Goal: Task Accomplishment & Management: Complete application form

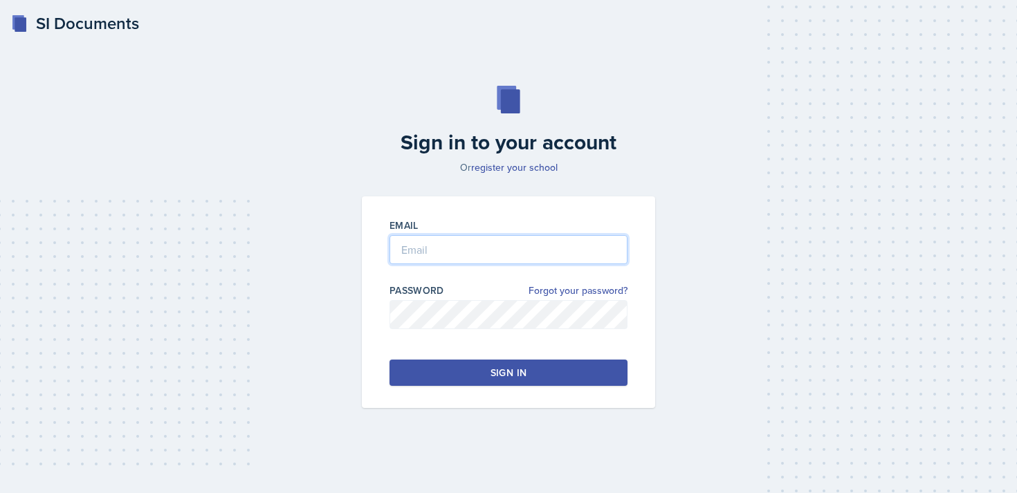
click at [464, 236] on input "email" at bounding box center [509, 249] width 238 height 29
drag, startPoint x: 552, startPoint y: 246, endPoint x: 329, endPoint y: 245, distance: 222.8
click at [329, 245] on div "Sign in to your account Or register your school Email [EMAIL_ADDRESS][DOMAIN_NA…" at bounding box center [508, 247] width 973 height 411
type input "[EMAIL_ADDRESS][DOMAIN_NAME]"
click at [526, 375] on div "Sign in" at bounding box center [509, 373] width 36 height 14
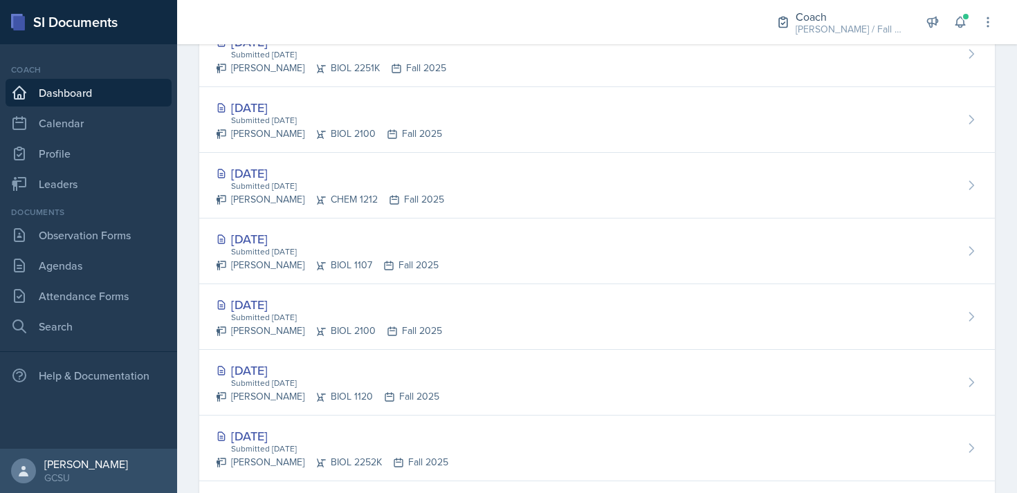
scroll to position [629, 0]
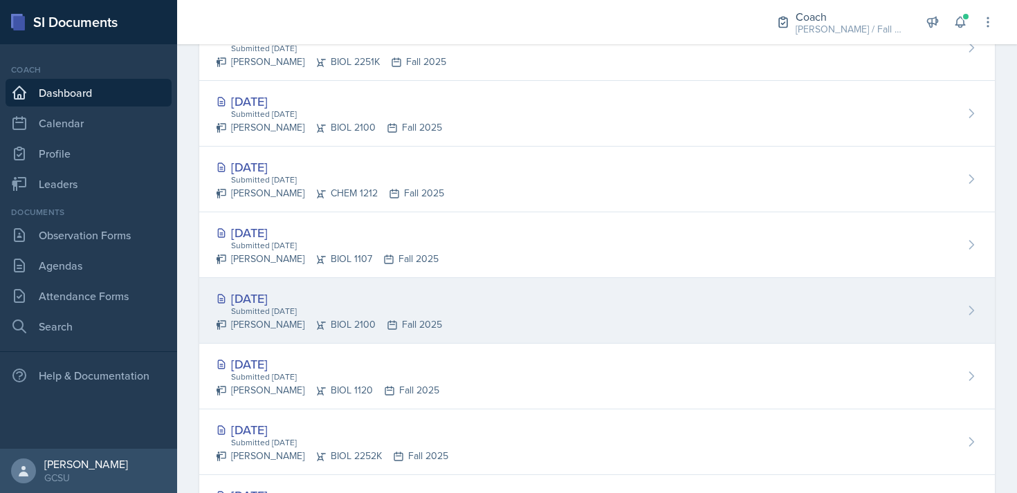
click at [496, 303] on div "[DATE] Submitted [DATE] [PERSON_NAME] BIOL 2100 Fall 2025" at bounding box center [597, 311] width 796 height 66
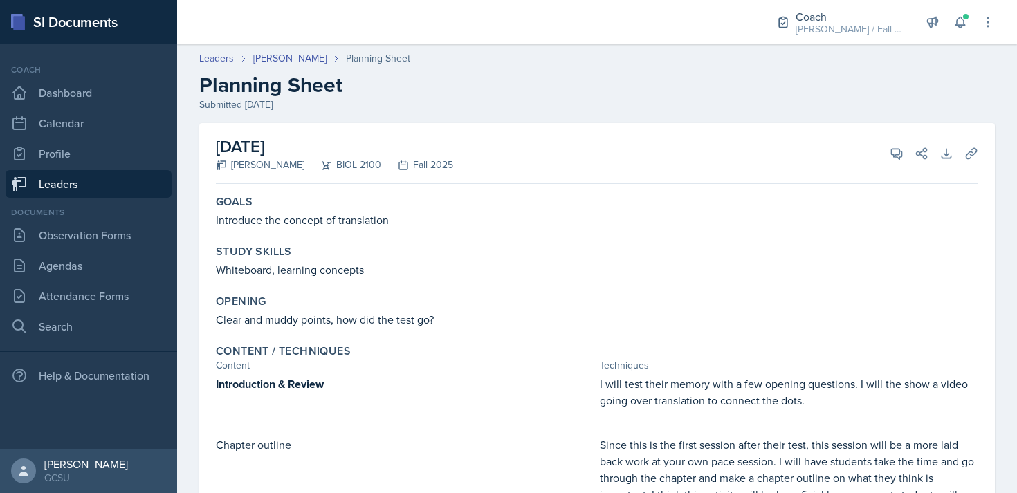
scroll to position [22, 0]
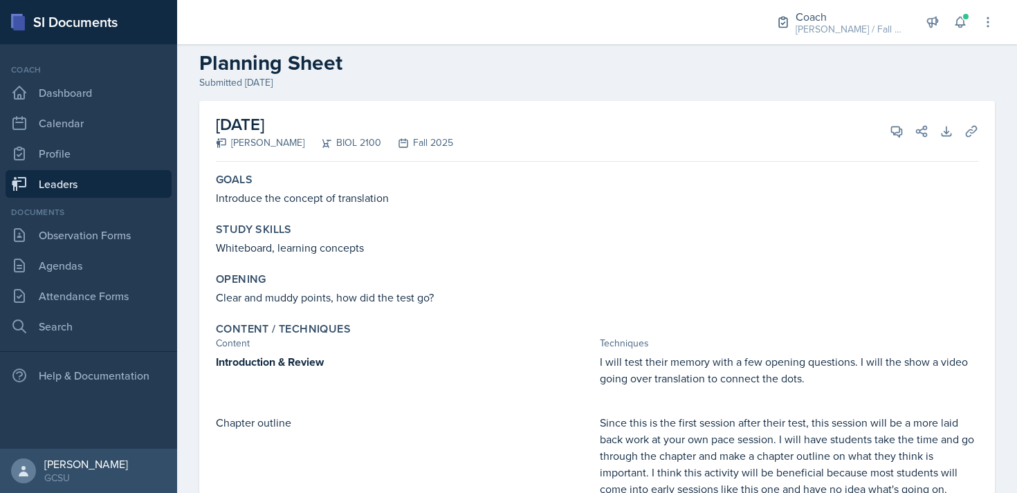
click at [411, 210] on div "Goals Introduce the concept of translation" at bounding box center [597, 189] width 774 height 44
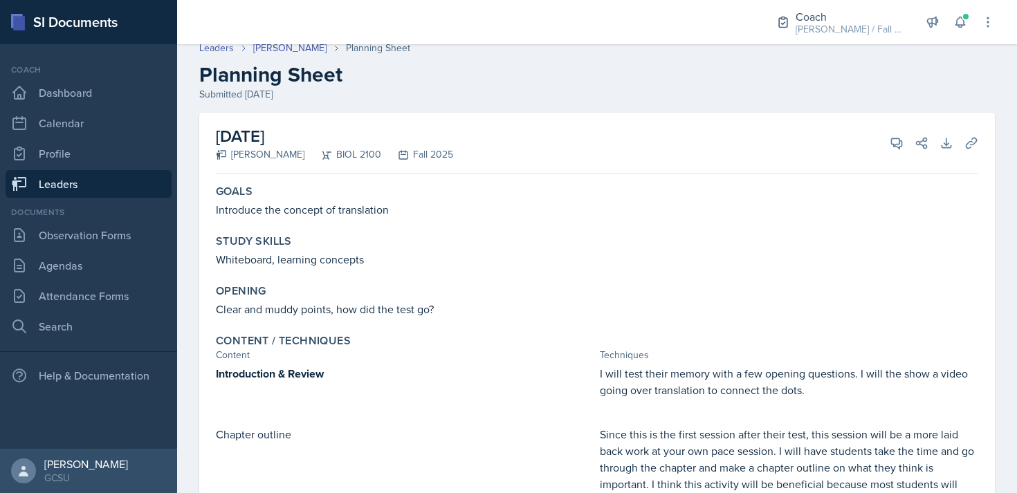
scroll to position [0, 0]
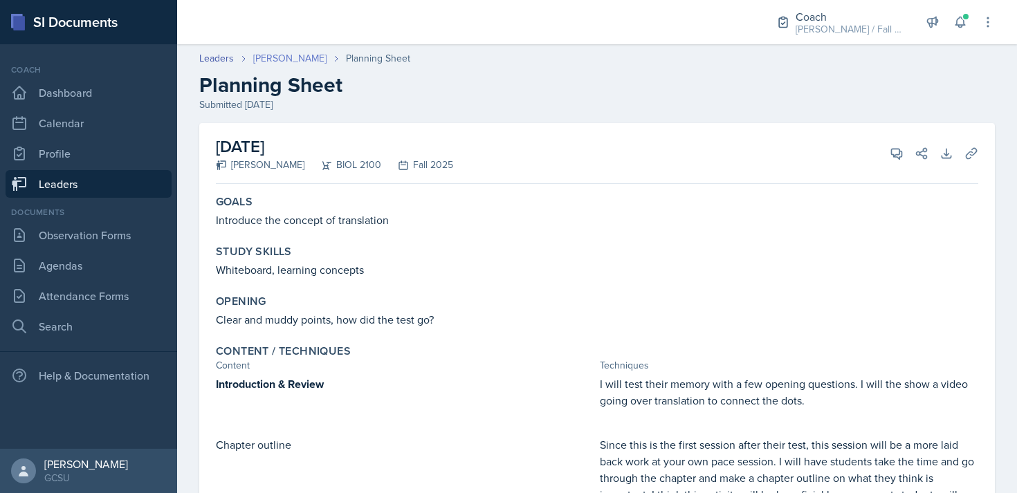
click at [275, 53] on link "[PERSON_NAME]" at bounding box center [289, 58] width 73 height 15
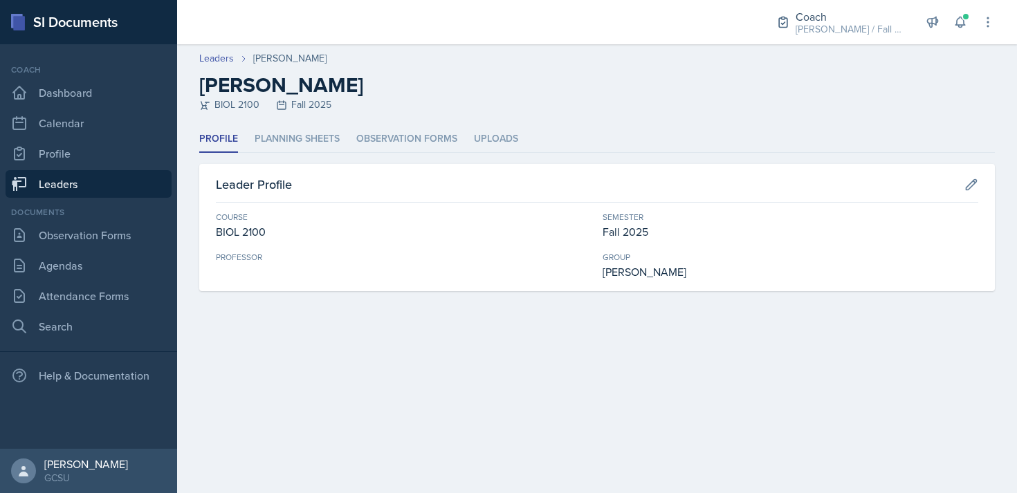
click at [313, 154] on div "Profile Planning Sheets Observation Forms Uploads Profile Planning Sheets Obser…" at bounding box center [597, 208] width 796 height 165
click at [313, 136] on li "Planning Sheets" at bounding box center [297, 139] width 85 height 27
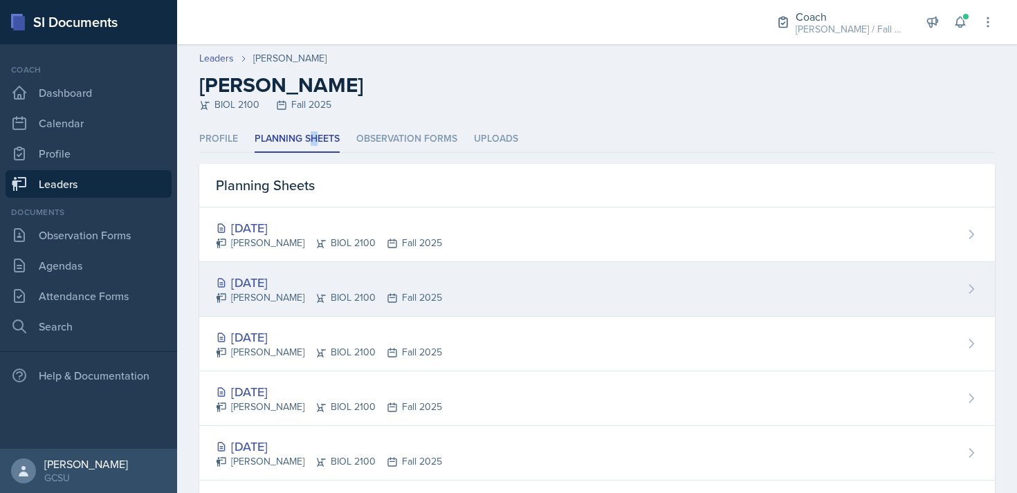
click at [338, 272] on div "[DATE] [PERSON_NAME] BIOL 2100 Fall 2025" at bounding box center [597, 289] width 796 height 55
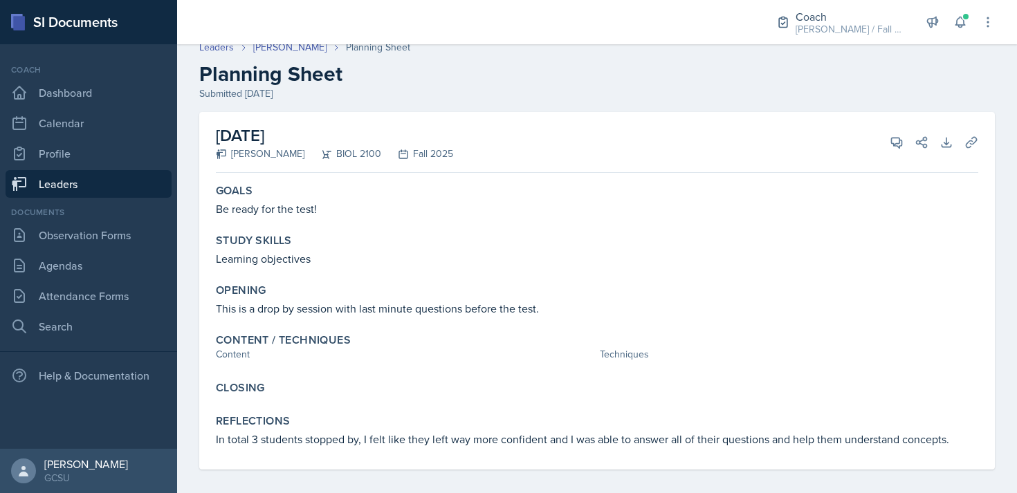
scroll to position [8, 0]
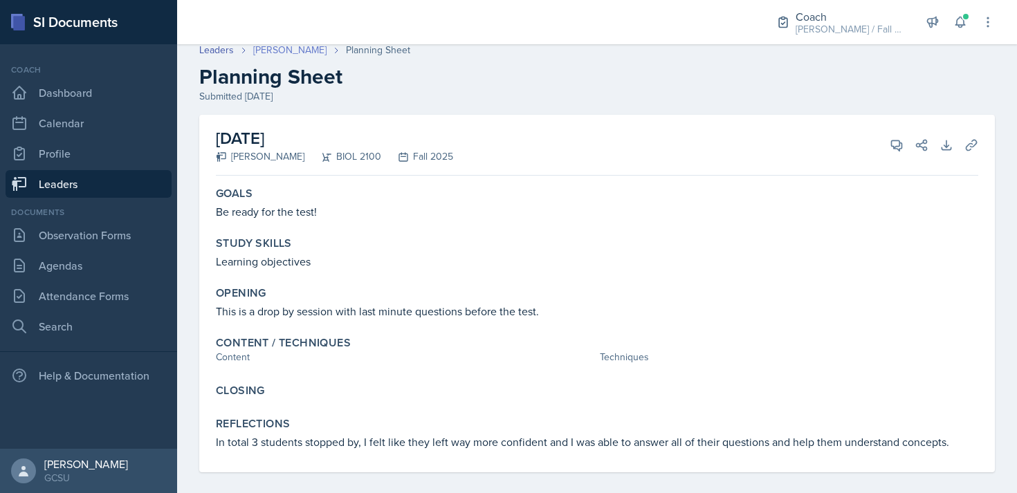
click at [289, 48] on link "[PERSON_NAME]" at bounding box center [289, 50] width 73 height 15
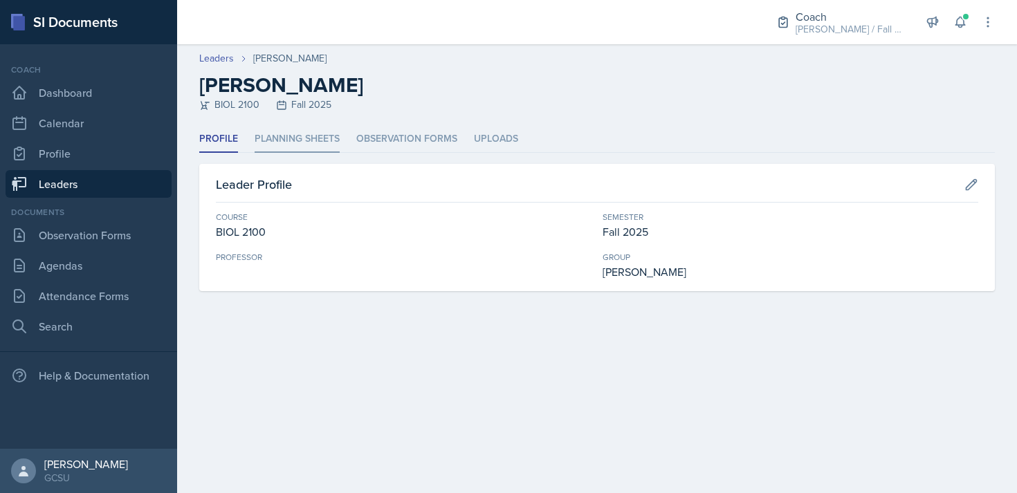
click at [300, 138] on li "Planning Sheets" at bounding box center [297, 139] width 85 height 27
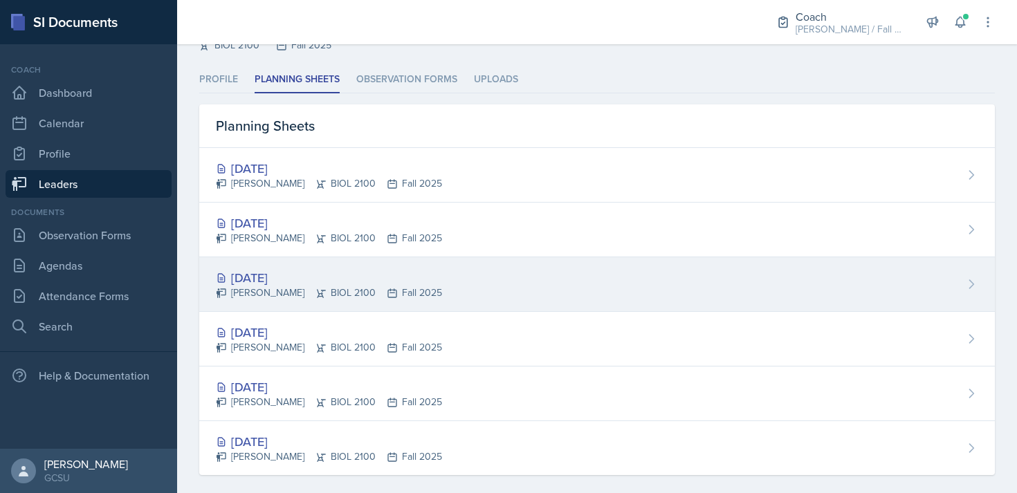
scroll to position [60, 0]
click at [433, 278] on div "Sep 15th, 2025 Ava Farmer BIOL 2100 Fall 2025" at bounding box center [597, 284] width 796 height 55
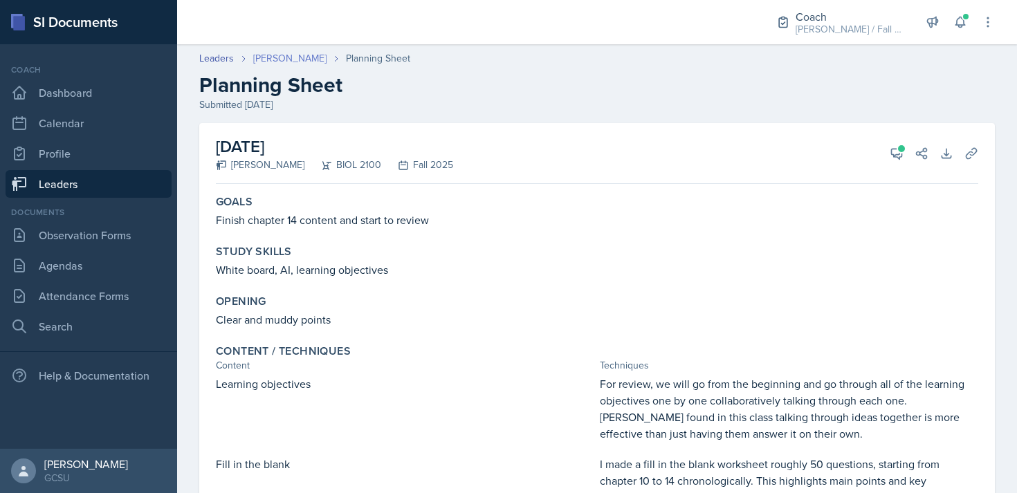
click at [269, 64] on link "[PERSON_NAME]" at bounding box center [289, 58] width 73 height 15
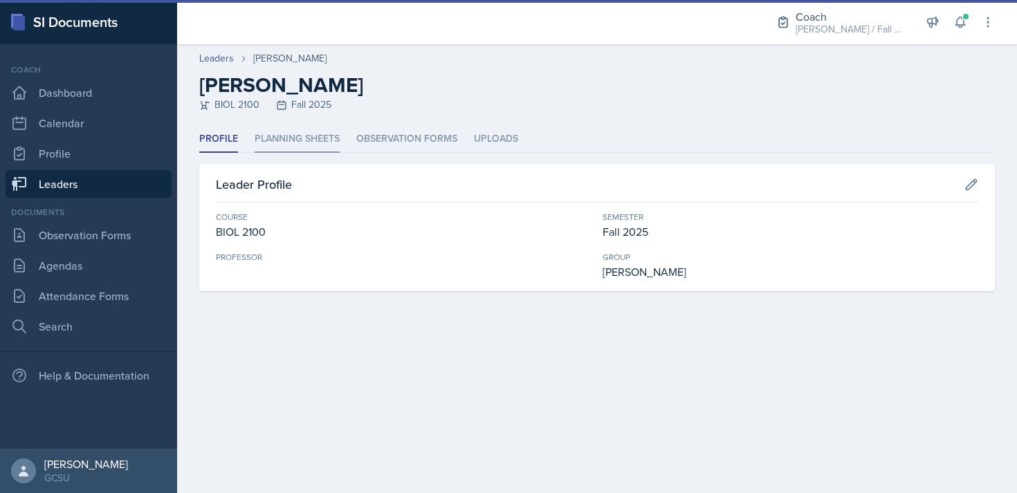
click at [319, 140] on li "Planning Sheets" at bounding box center [297, 139] width 85 height 27
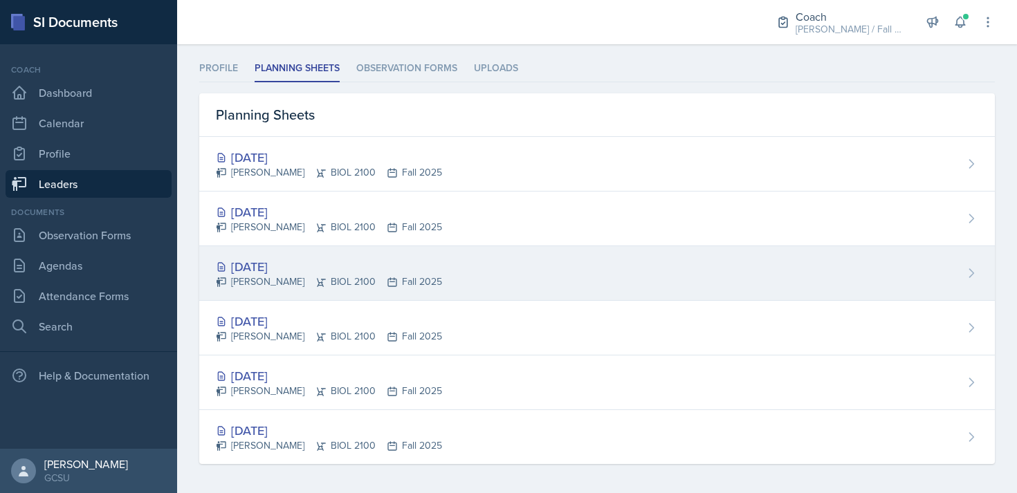
scroll to position [75, 0]
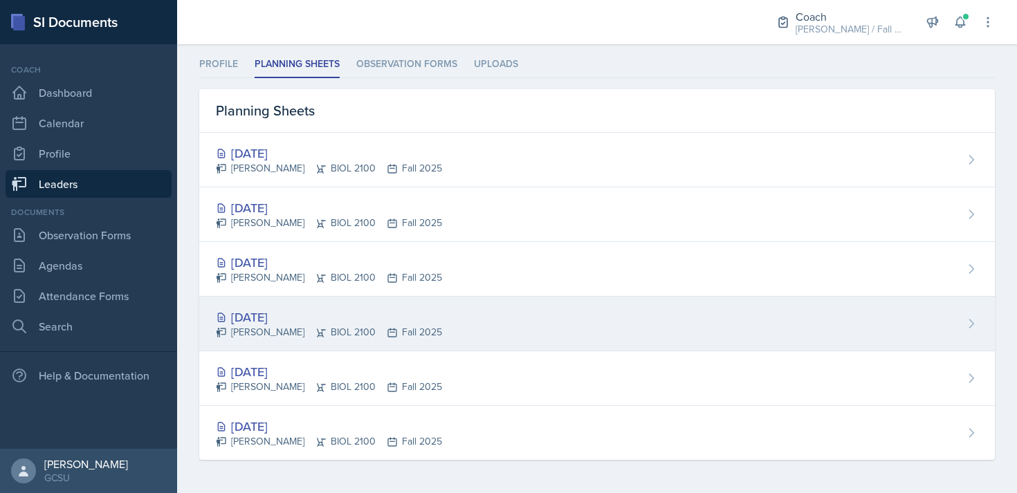
click at [438, 336] on div "Sep 9th, 2025 Ava Farmer BIOL 2100 Fall 2025" at bounding box center [597, 324] width 796 height 55
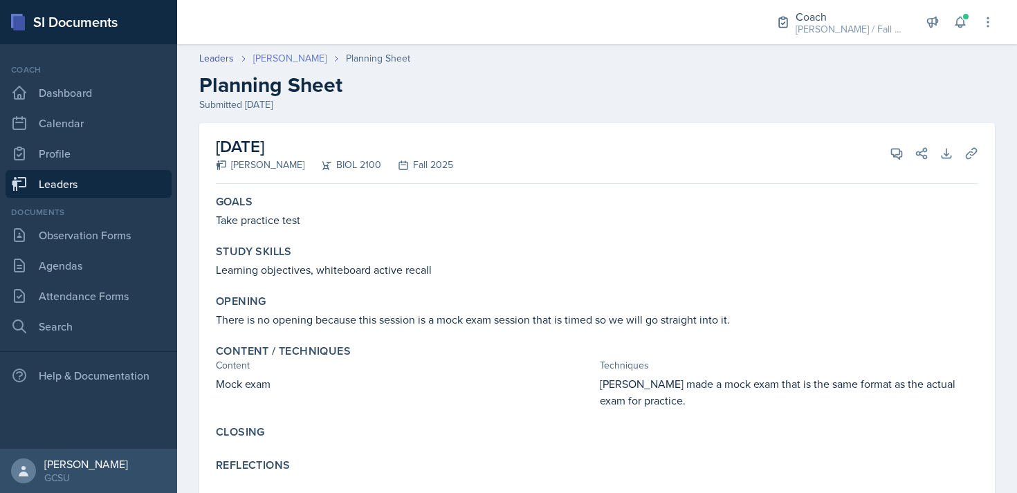
click at [289, 53] on link "[PERSON_NAME]" at bounding box center [289, 58] width 73 height 15
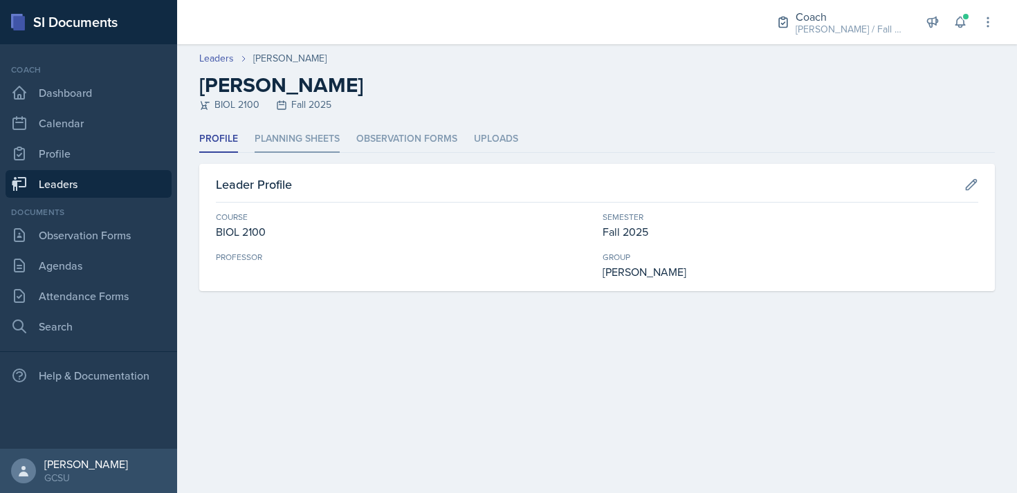
click at [324, 147] on li "Planning Sheets" at bounding box center [297, 139] width 85 height 27
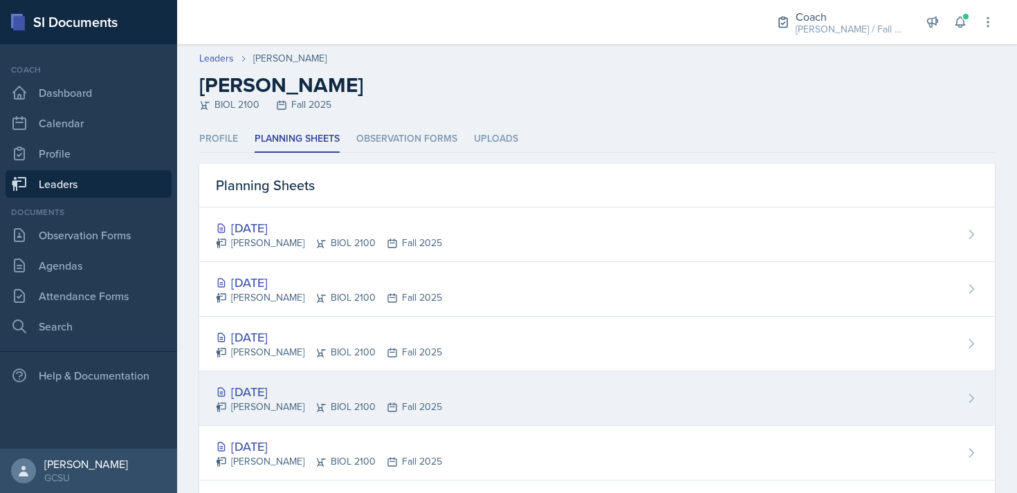
scroll to position [75, 0]
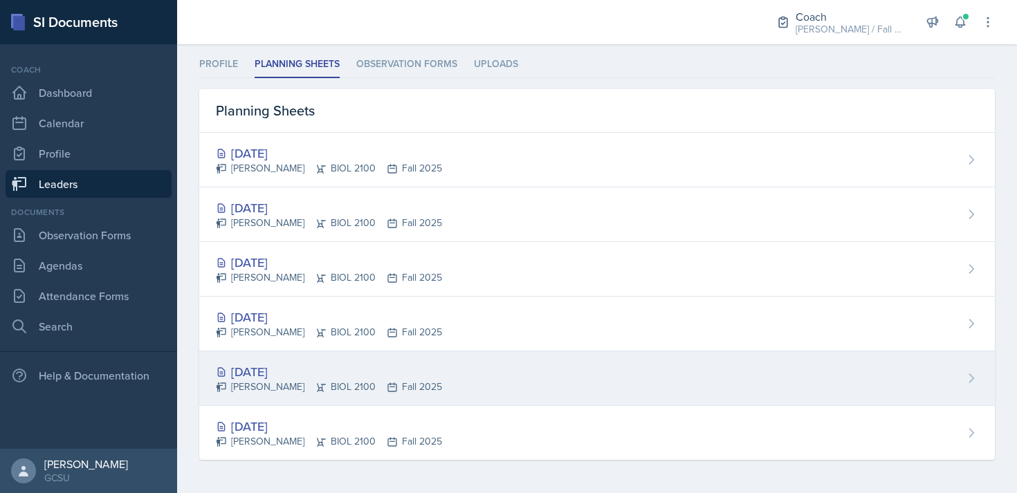
click at [464, 376] on div "Sep 2nd, 2025 Ava Farmer BIOL 2100 Fall 2025" at bounding box center [597, 379] width 796 height 55
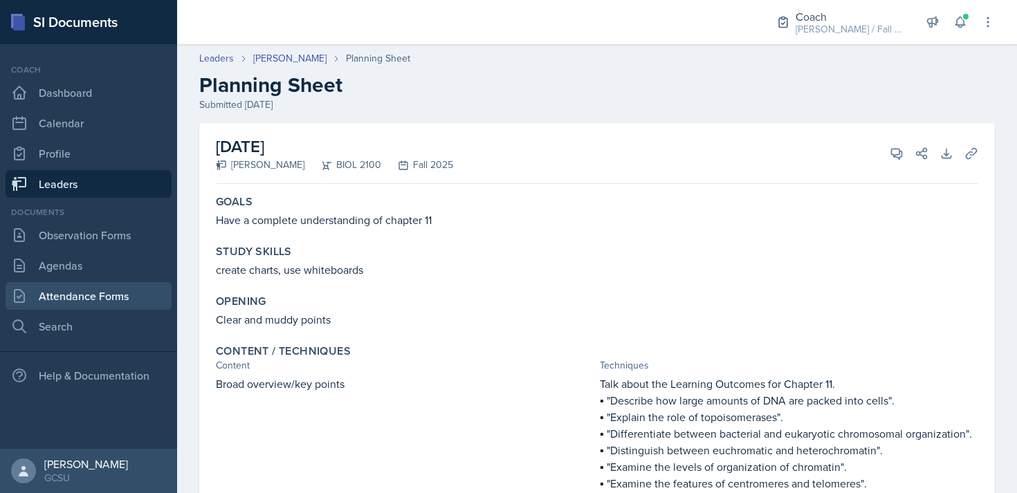
click at [120, 300] on link "Attendance Forms" at bounding box center [89, 296] width 166 height 28
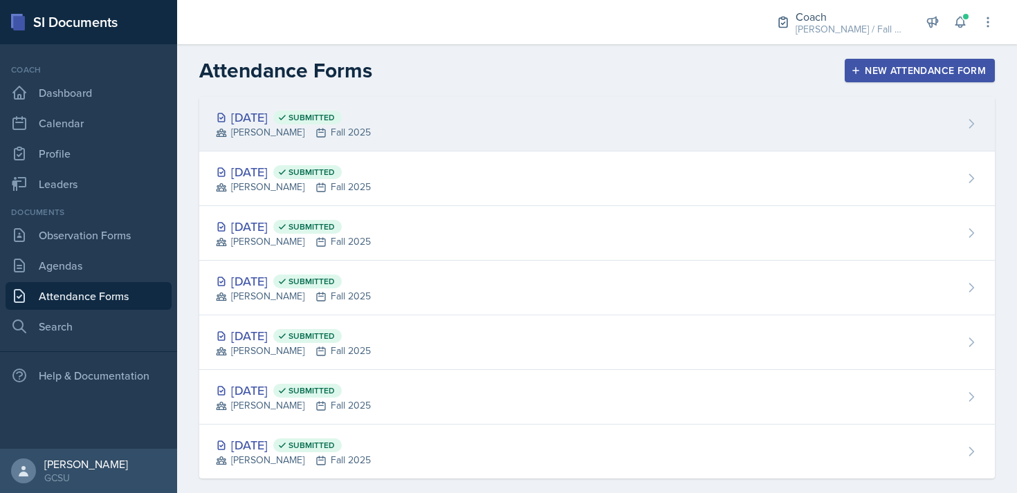
click at [536, 110] on div "Sep 22nd, 2025 Submitted BECK Fall 2025" at bounding box center [597, 124] width 796 height 55
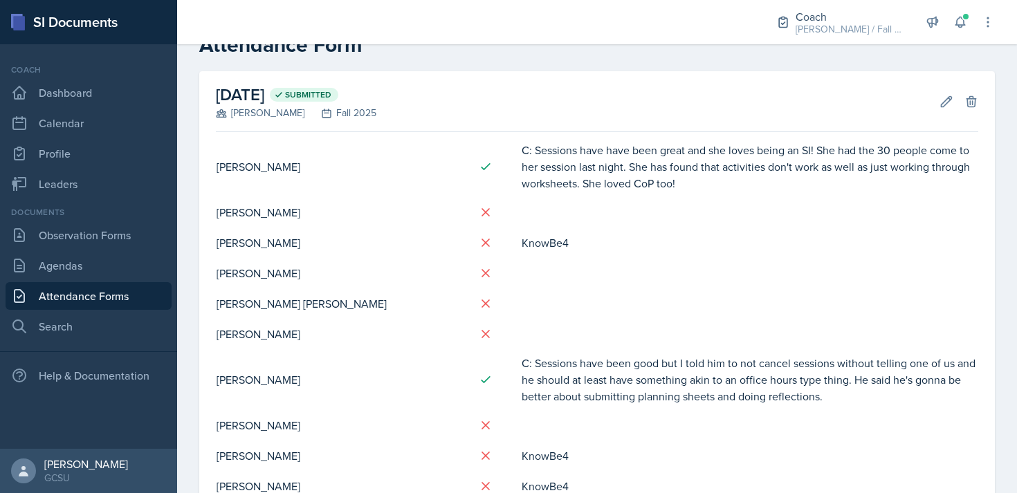
scroll to position [36, 0]
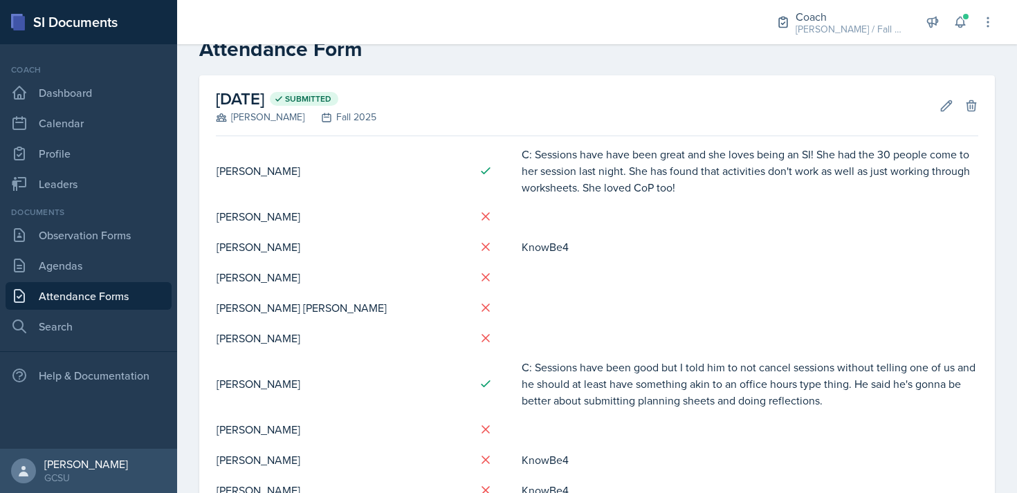
click at [92, 292] on link "Attendance Forms" at bounding box center [89, 296] width 166 height 28
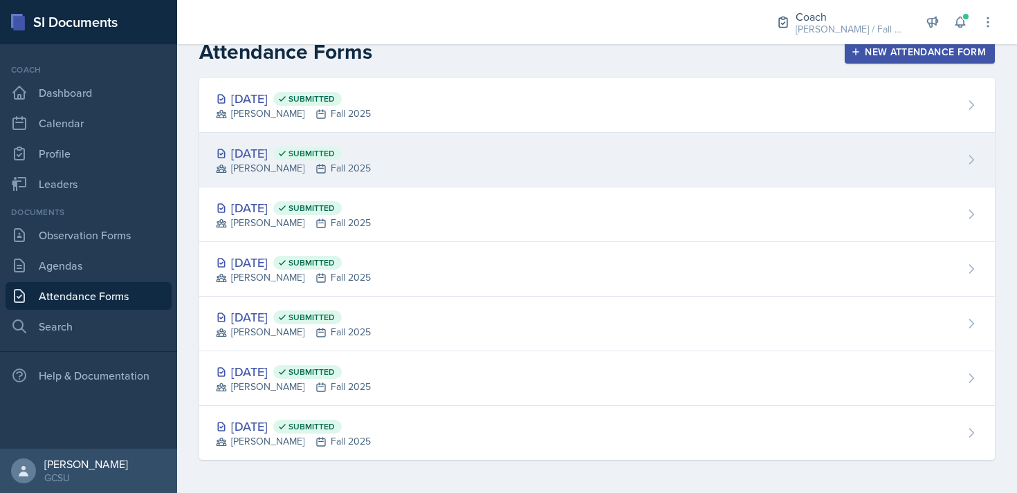
click at [399, 165] on div "Sep 21st, 2025 Submitted BECK Fall 2025" at bounding box center [597, 160] width 796 height 55
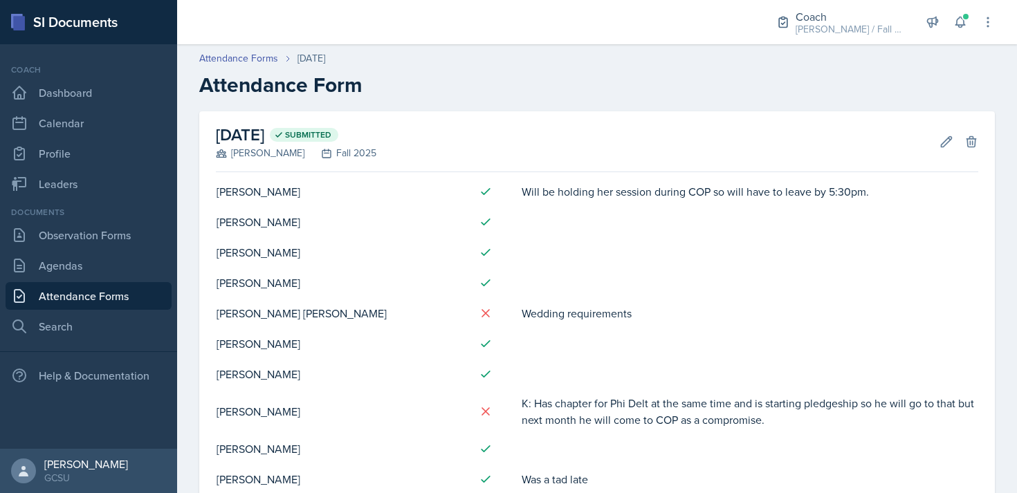
click at [103, 304] on link "Attendance Forms" at bounding box center [89, 296] width 166 height 28
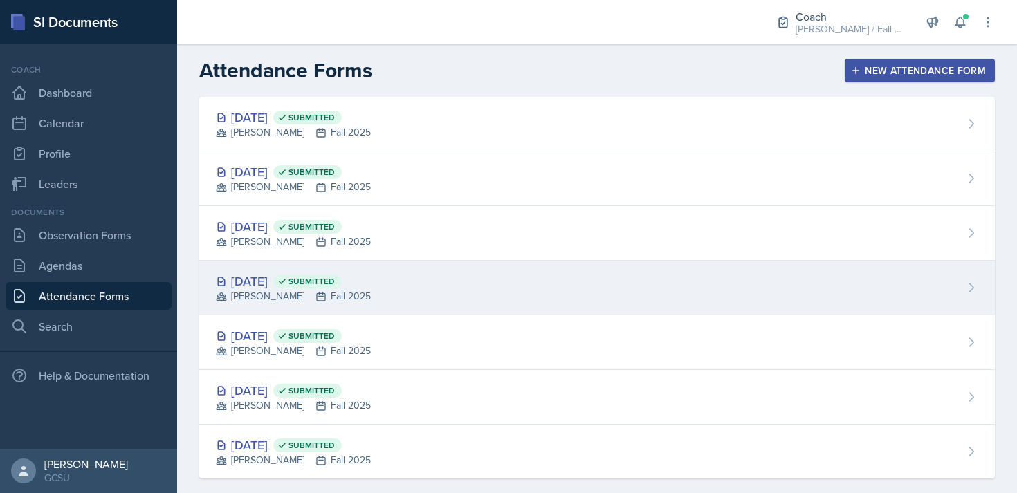
click at [424, 300] on div "Sep 8th, 2025 Submitted BECK Fall 2025" at bounding box center [597, 288] width 796 height 55
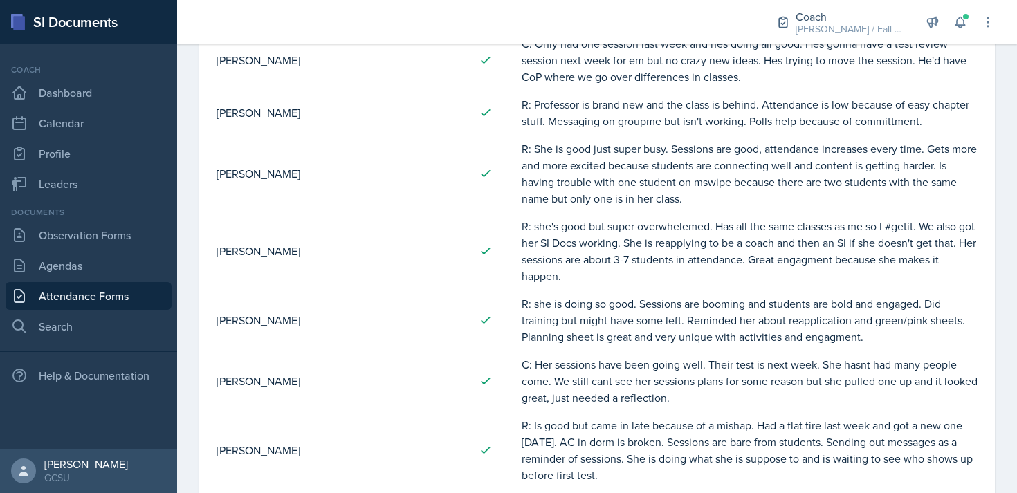
scroll to position [585, 0]
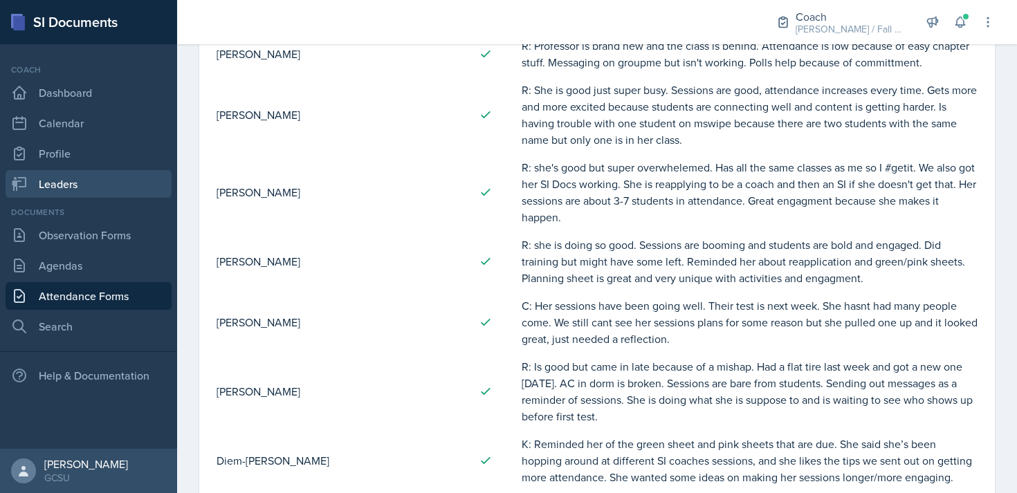
click at [101, 175] on link "Leaders" at bounding box center [89, 184] width 166 height 28
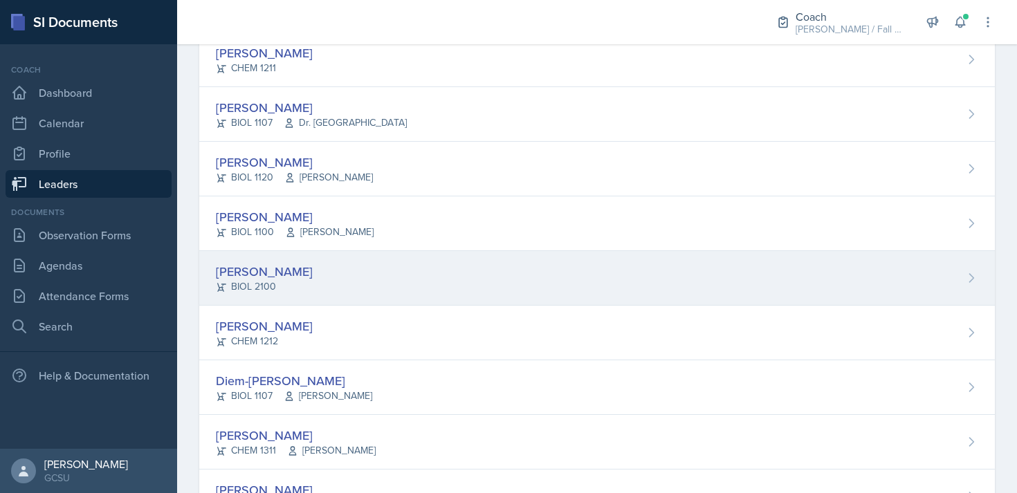
click at [358, 279] on div "Ava Farmer BIOL 2100" at bounding box center [597, 278] width 796 height 55
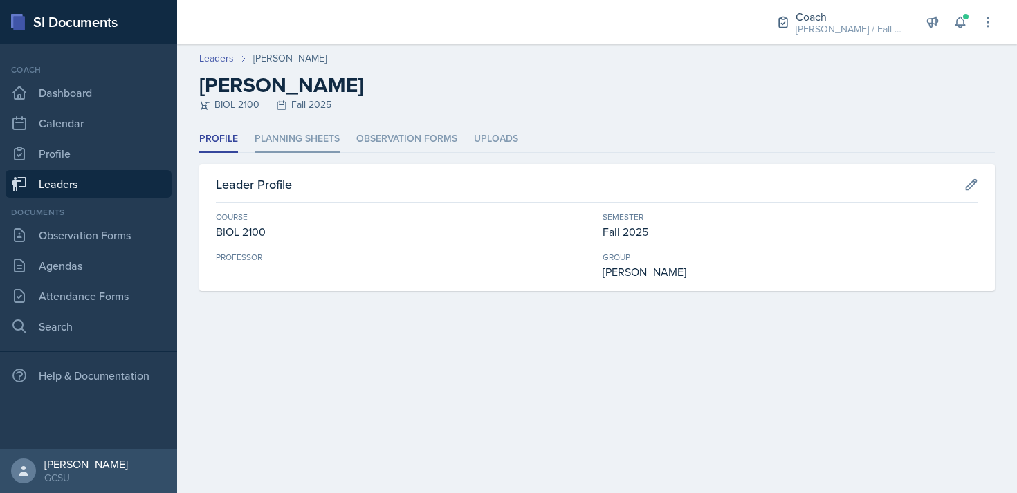
click at [304, 143] on li "Planning Sheets" at bounding box center [297, 139] width 85 height 27
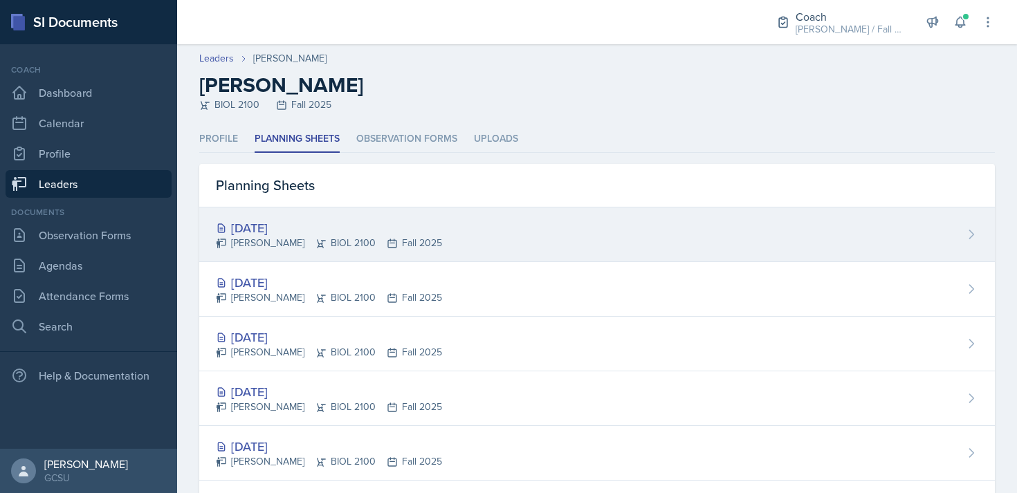
click at [363, 214] on div "Sep 22nd, 2025 Ava Farmer BIOL 2100 Fall 2025" at bounding box center [597, 235] width 796 height 55
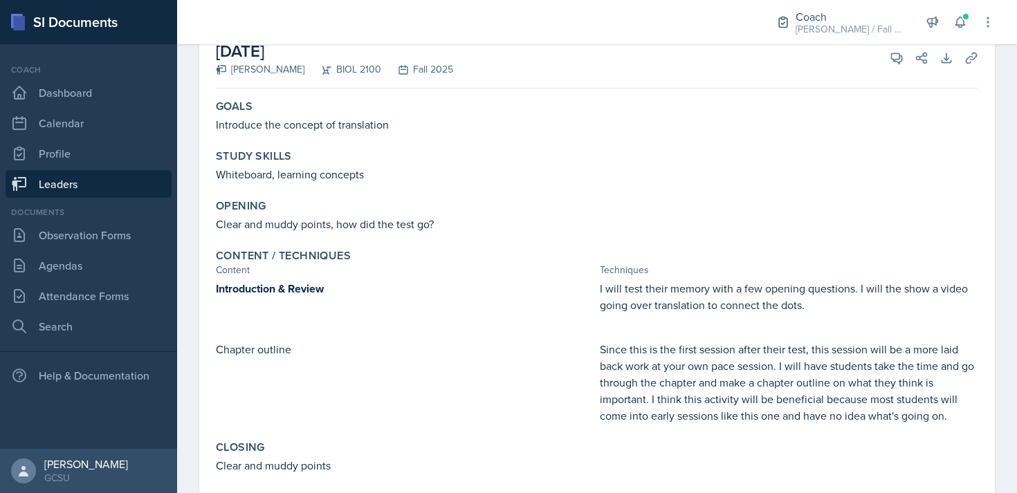
scroll to position [98, 0]
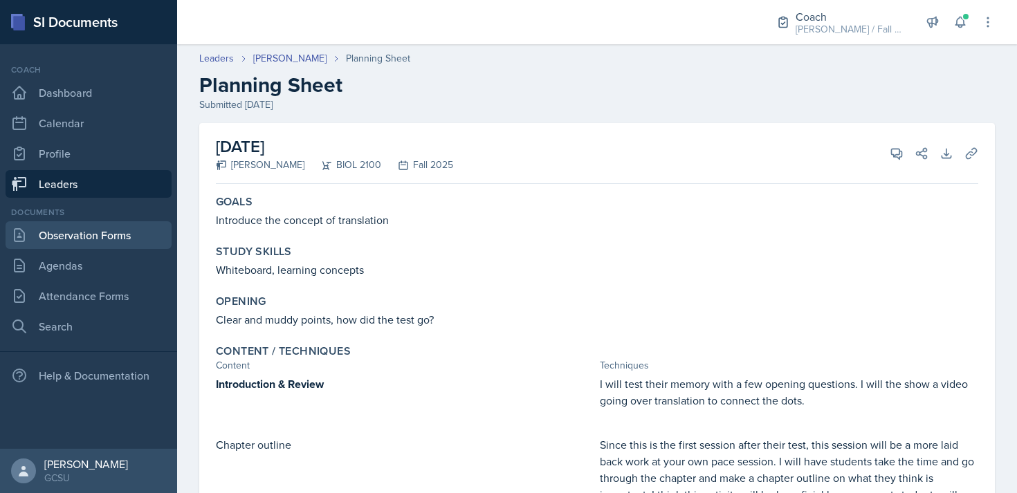
click at [80, 236] on link "Observation Forms" at bounding box center [89, 235] width 166 height 28
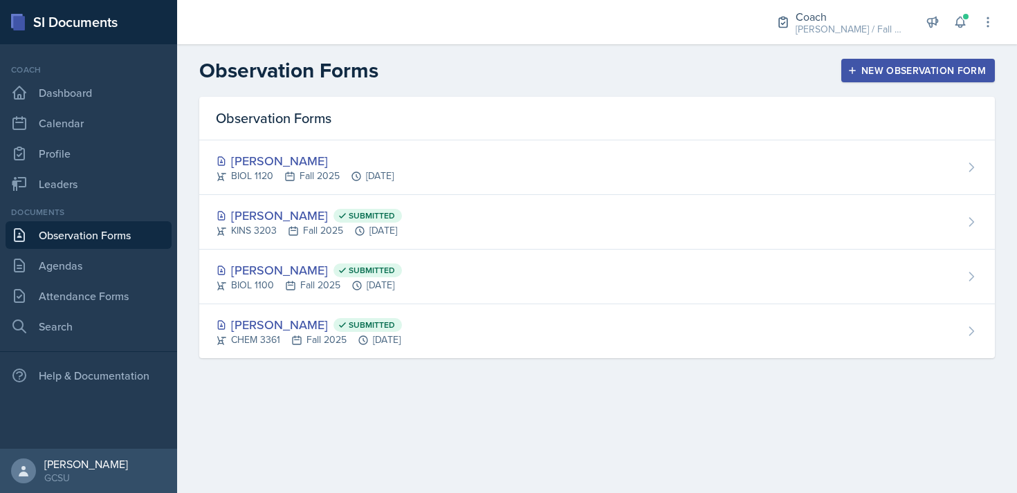
click at [958, 65] on div "New Observation Form" at bounding box center [918, 70] width 136 height 11
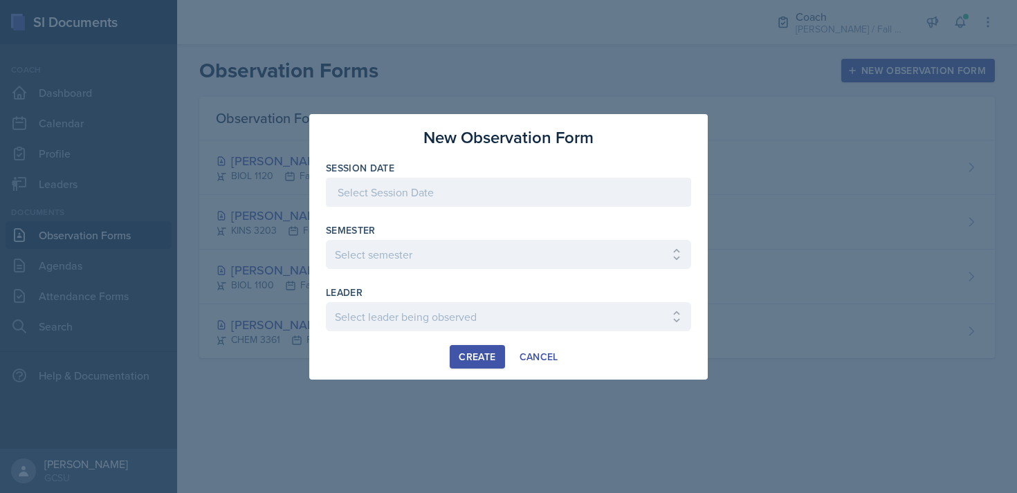
click at [505, 194] on div at bounding box center [508, 192] width 365 height 29
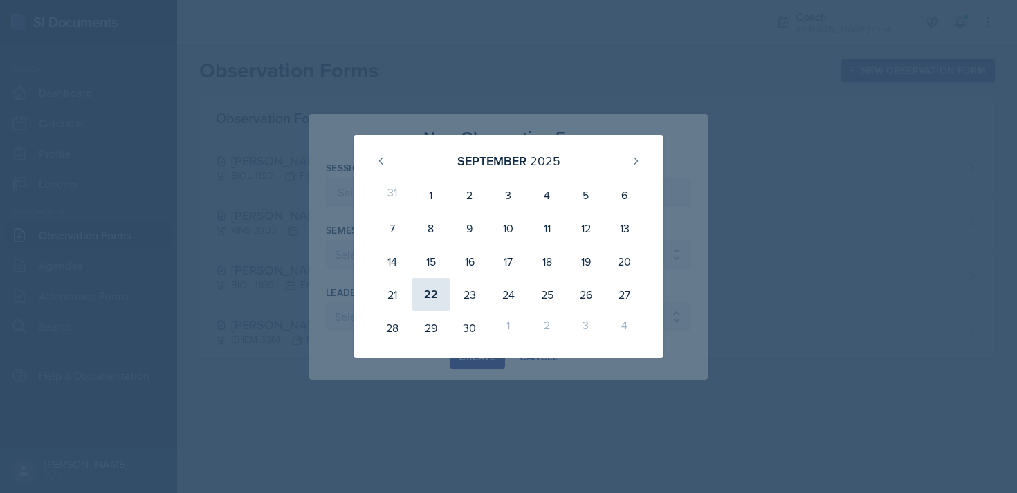
click at [424, 297] on div "22" at bounding box center [431, 294] width 39 height 33
type input "[DATE]"
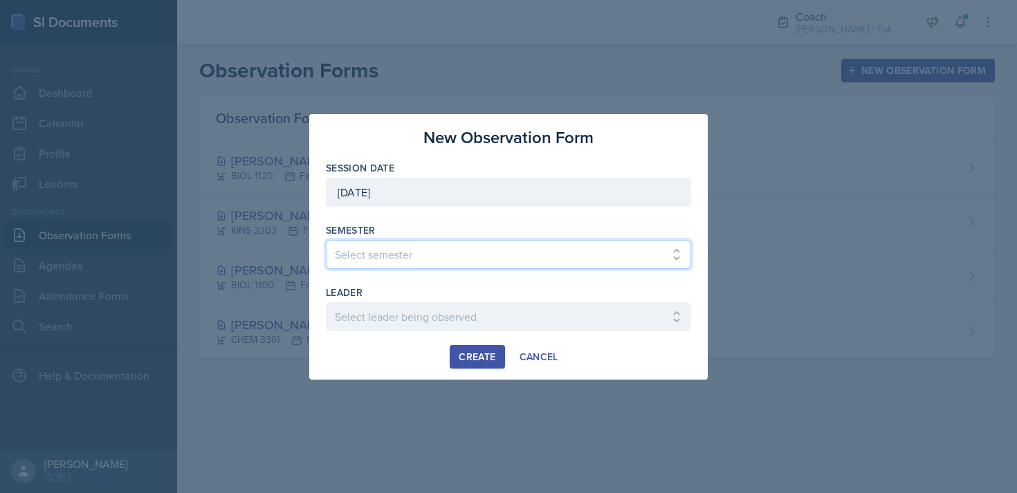
click at [482, 241] on select "Select semester All Spring 2020 Fall 2023 Spring 2019 Spring 2018 Fall 2017 Spr…" at bounding box center [508, 254] width 365 height 29
select select "986fdc3e-2246-4ffd-9cb8-78666de4ebed"
click at [326, 240] on select "Select semester All Spring 2020 Fall 2023 Spring 2019 Spring 2018 Fall 2017 Spr…" at bounding box center [508, 254] width 365 height 29
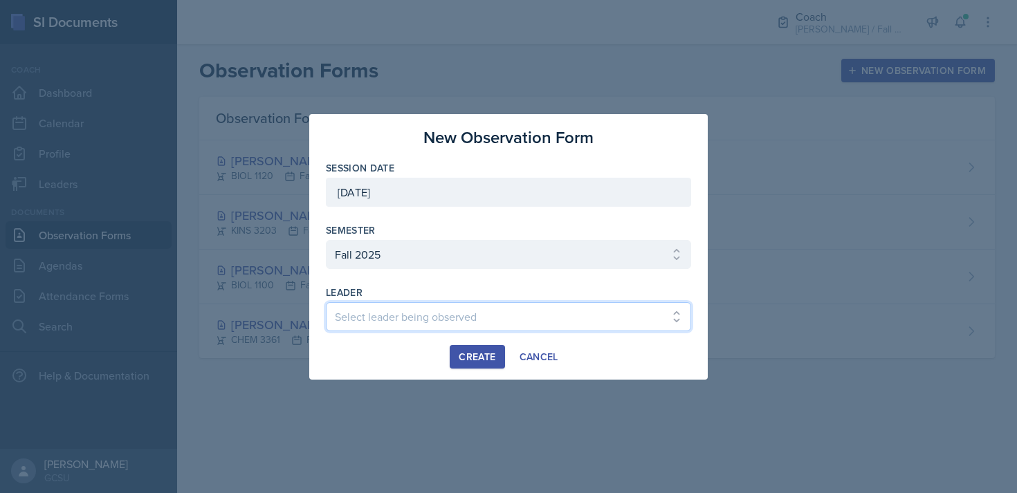
click at [435, 311] on select "Select leader being observed [PERSON_NAME] / MATH 1113 / [PERSON_NAME] [PERSON_…" at bounding box center [508, 316] width 365 height 29
select select "ccad4675-162c-42e6-a782-a1faf49a3a17"
click at [326, 302] on select "Select leader being observed [PERSON_NAME] / MATH 1113 / [PERSON_NAME] [PERSON_…" at bounding box center [508, 316] width 365 height 29
click at [470, 352] on div "Create" at bounding box center [477, 357] width 37 height 11
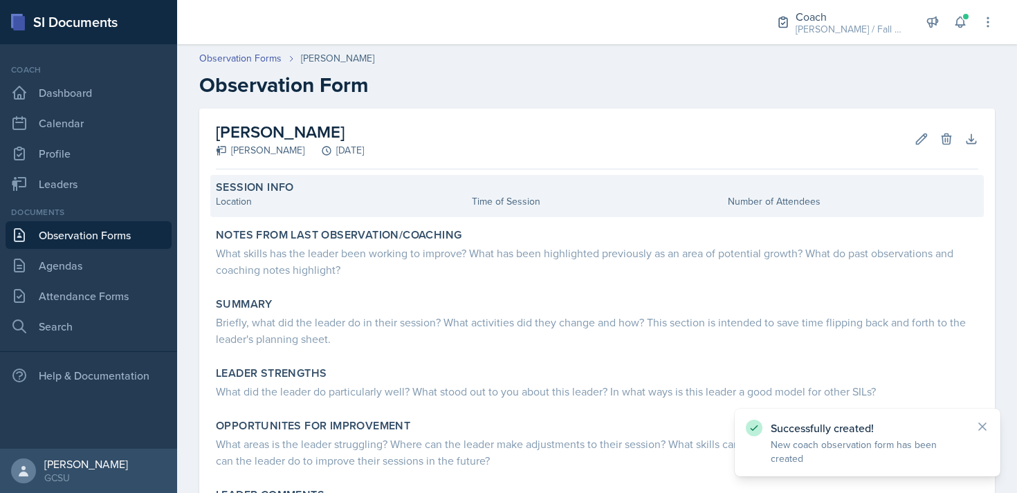
click at [307, 198] on div "Location" at bounding box center [341, 201] width 251 height 15
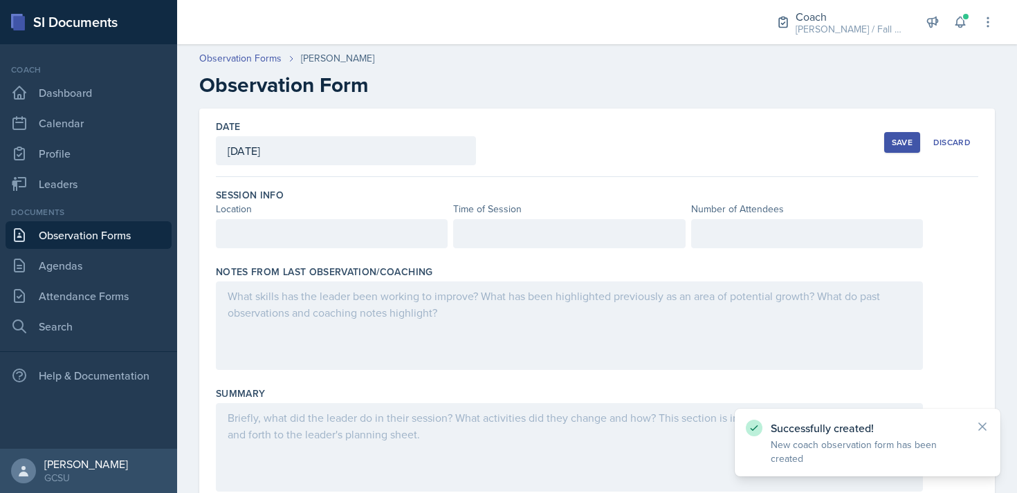
click at [299, 223] on div at bounding box center [332, 233] width 232 height 29
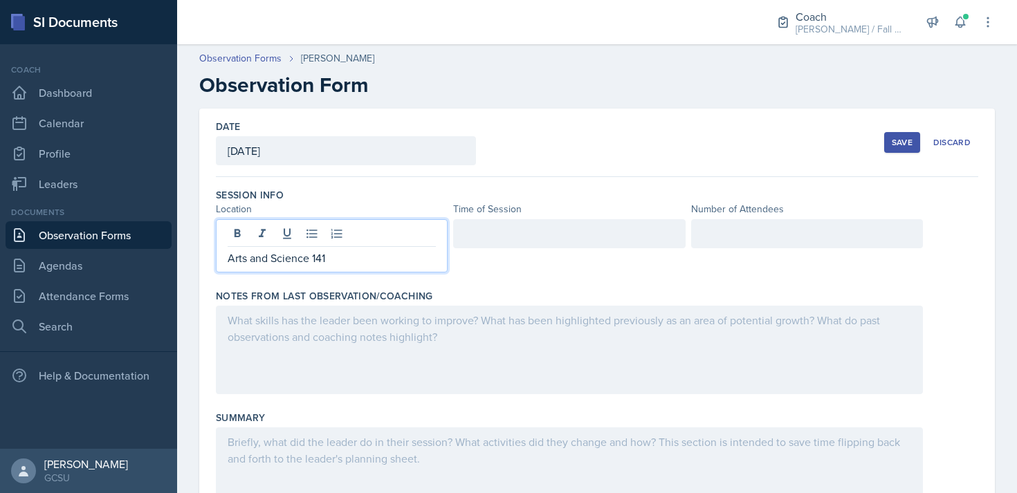
click at [529, 235] on div at bounding box center [569, 233] width 232 height 29
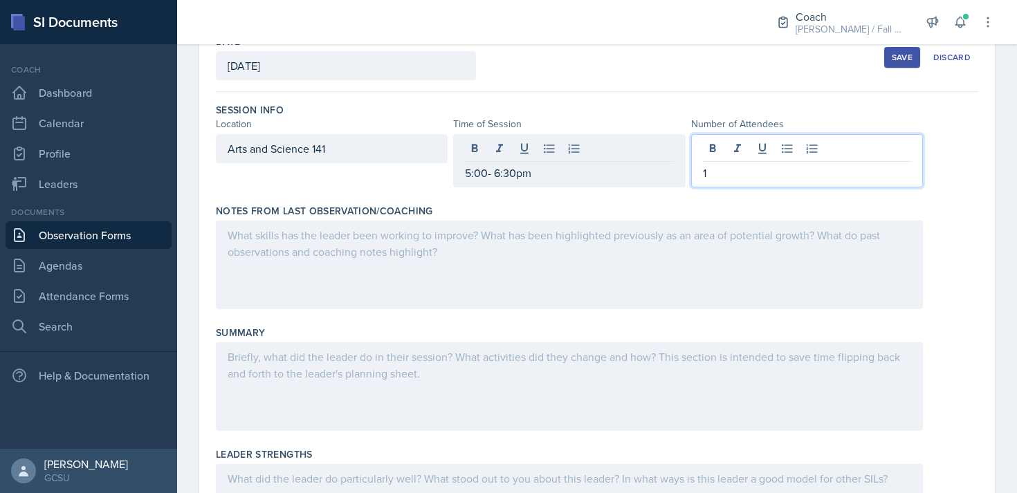
click at [579, 273] on div at bounding box center [569, 265] width 707 height 89
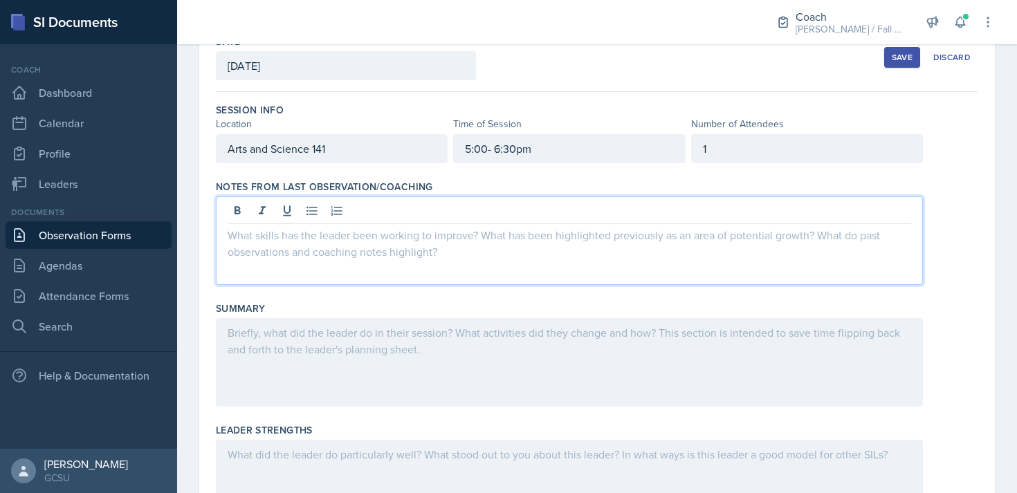
scroll to position [109, 0]
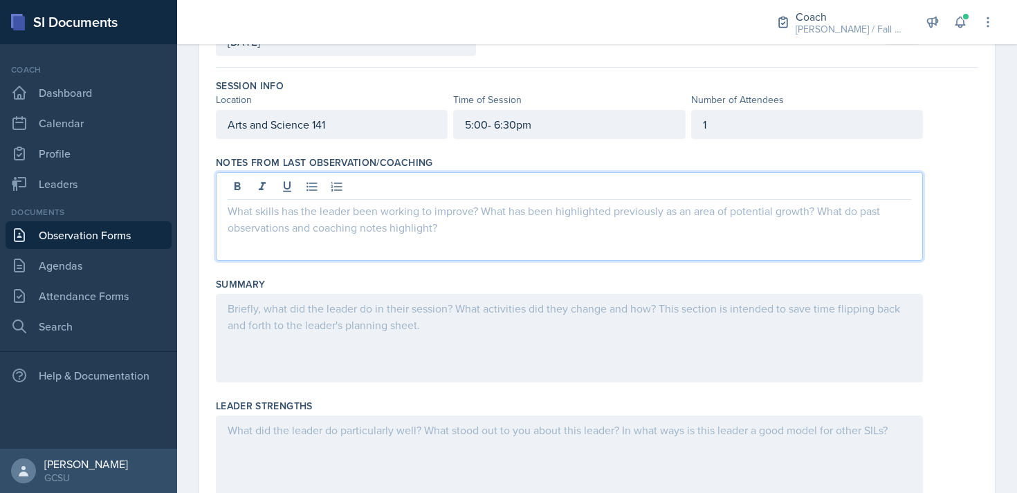
click at [444, 218] on p at bounding box center [570, 211] width 684 height 17
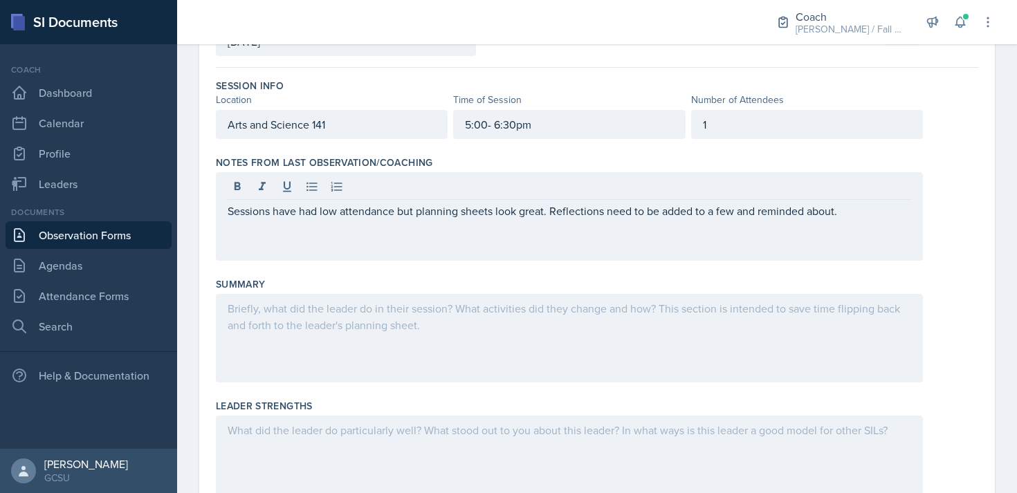
click at [273, 286] on div "Summary" at bounding box center [597, 284] width 763 height 14
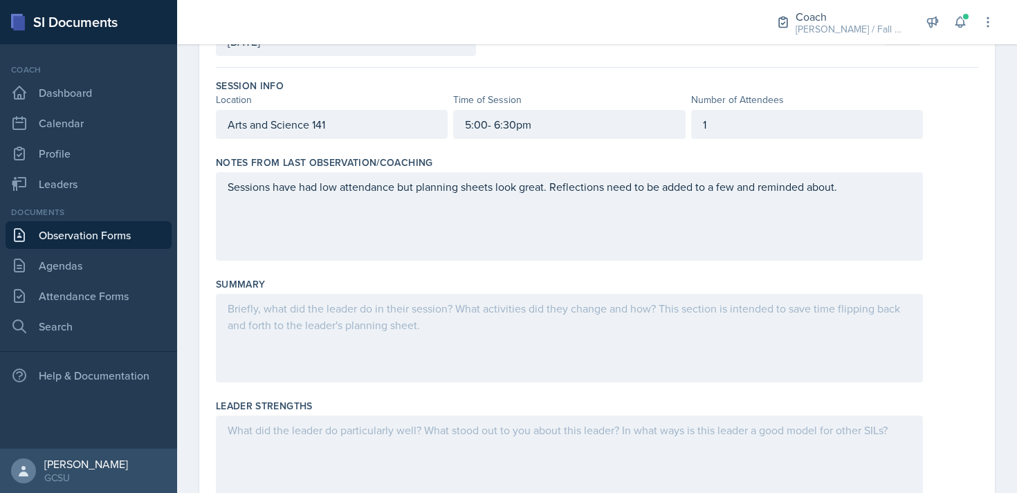
click at [298, 321] on div at bounding box center [569, 338] width 707 height 89
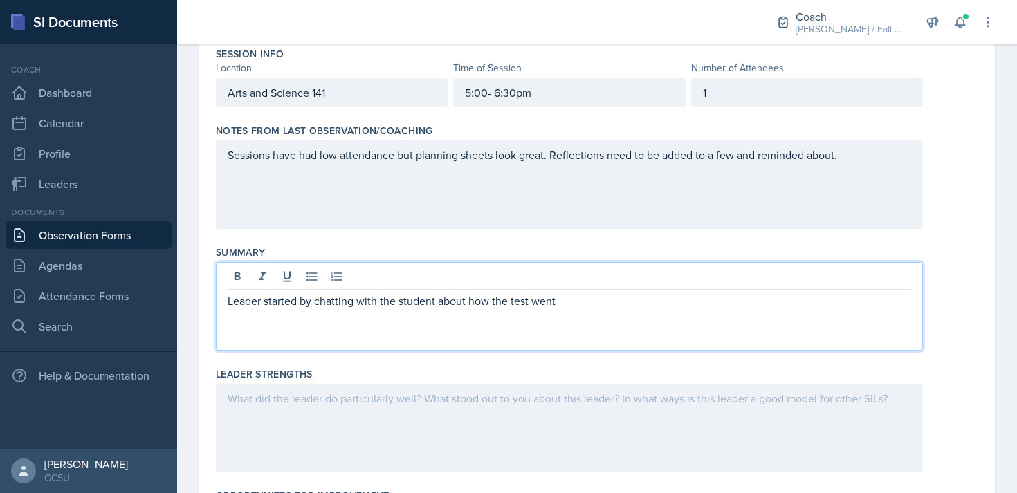
scroll to position [0, 0]
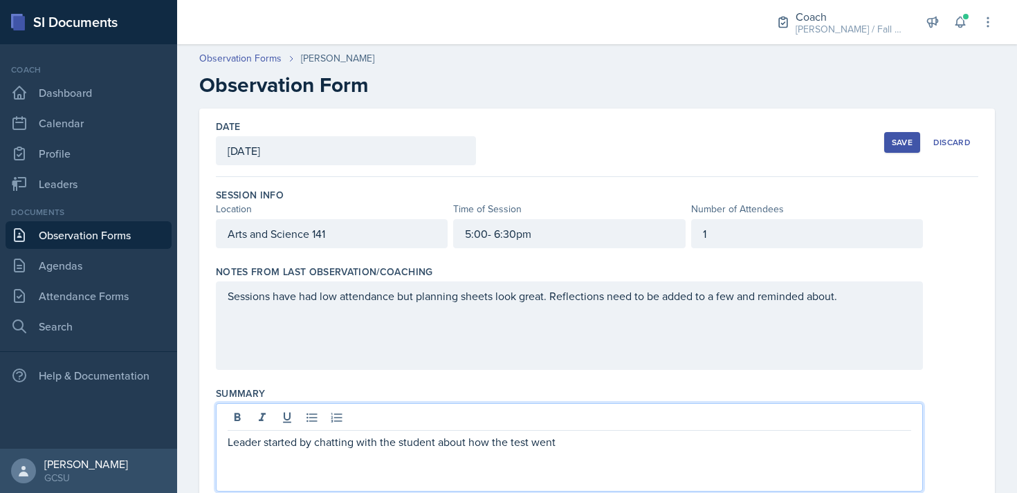
click at [722, 240] on div "1" at bounding box center [807, 233] width 232 height 29
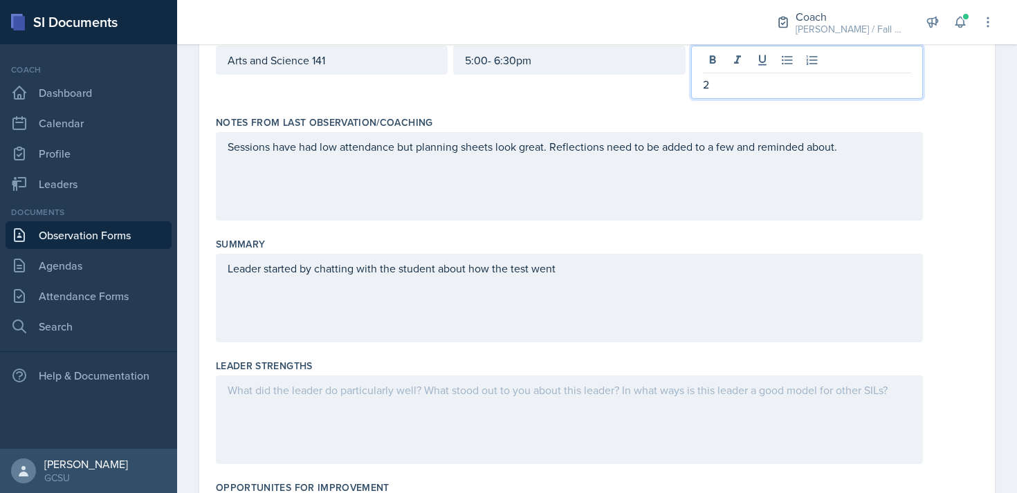
scroll to position [174, 0]
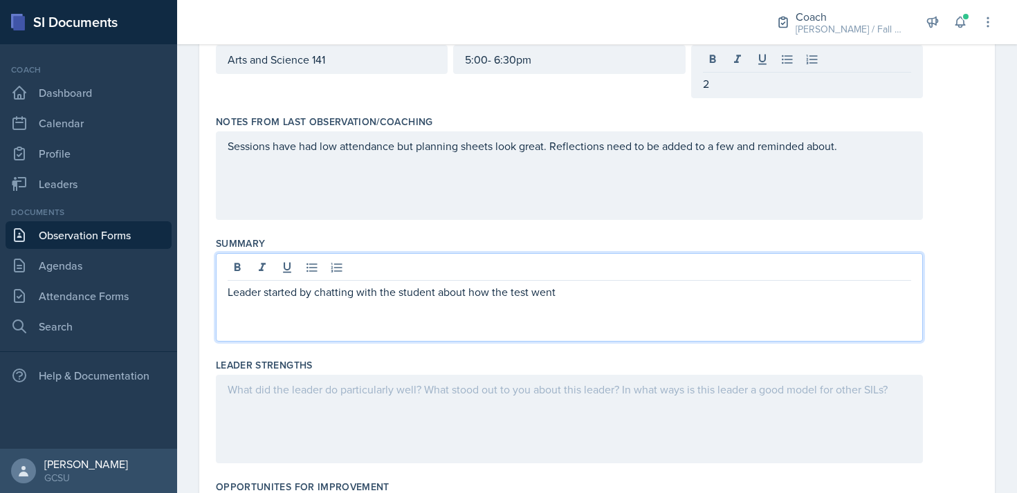
click at [435, 284] on p "Leader started by chatting with the student about how the test went" at bounding box center [570, 292] width 684 height 17
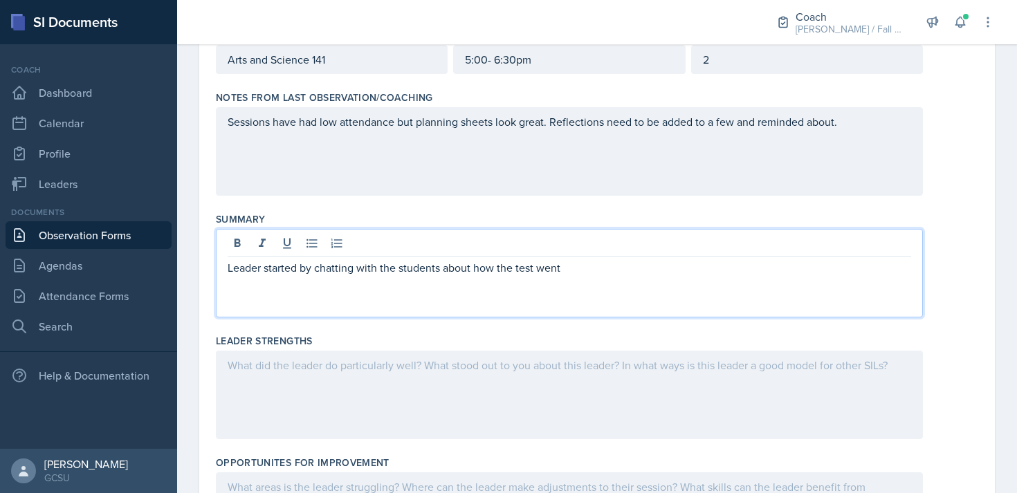
click at [601, 264] on p "Leader started by chatting with the students about how the test went" at bounding box center [570, 268] width 684 height 17
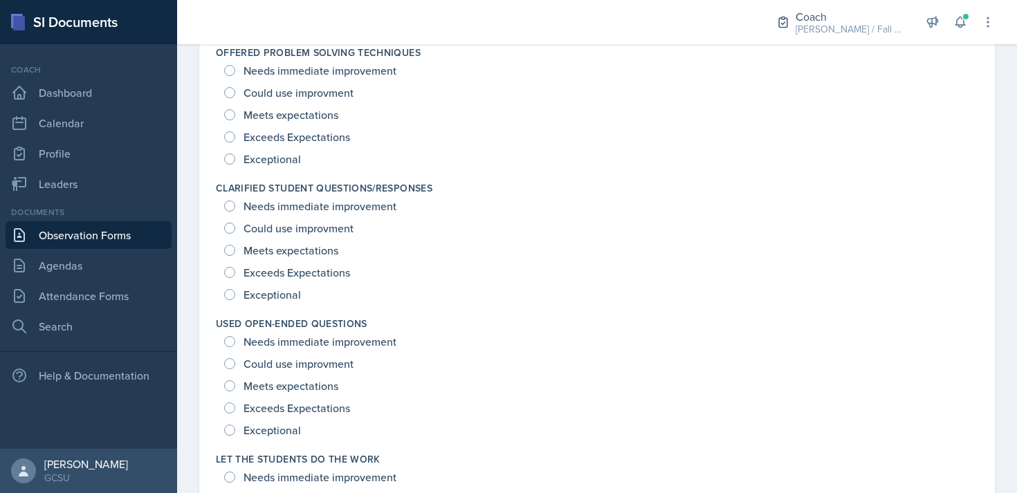
scroll to position [2033, 0]
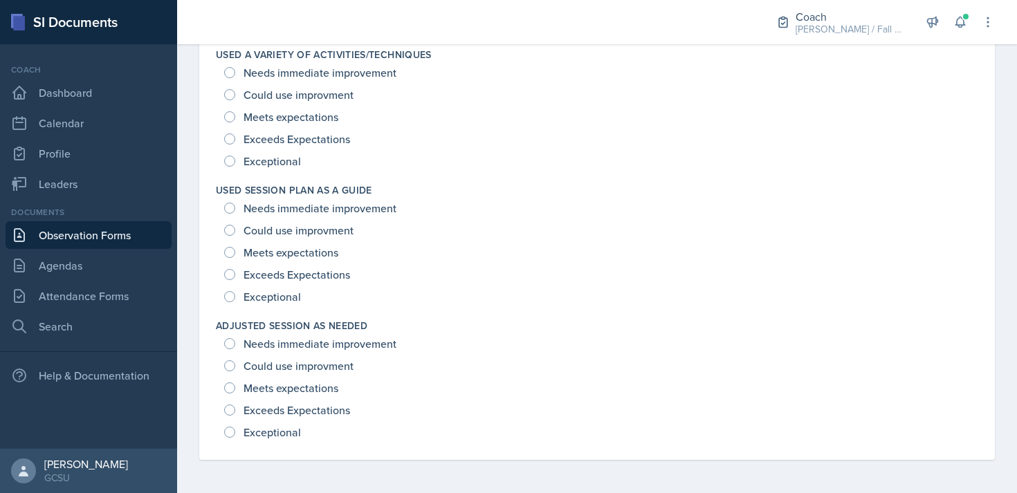
click at [272, 430] on span "Exceptional" at bounding box center [272, 433] width 57 height 14
click at [235, 430] on input "Exceptional" at bounding box center [229, 432] width 11 height 11
radio input "true"
click at [292, 296] on span "Exceptional" at bounding box center [272, 297] width 57 height 14
click at [235, 296] on input "Exceptional" at bounding box center [229, 296] width 11 height 11
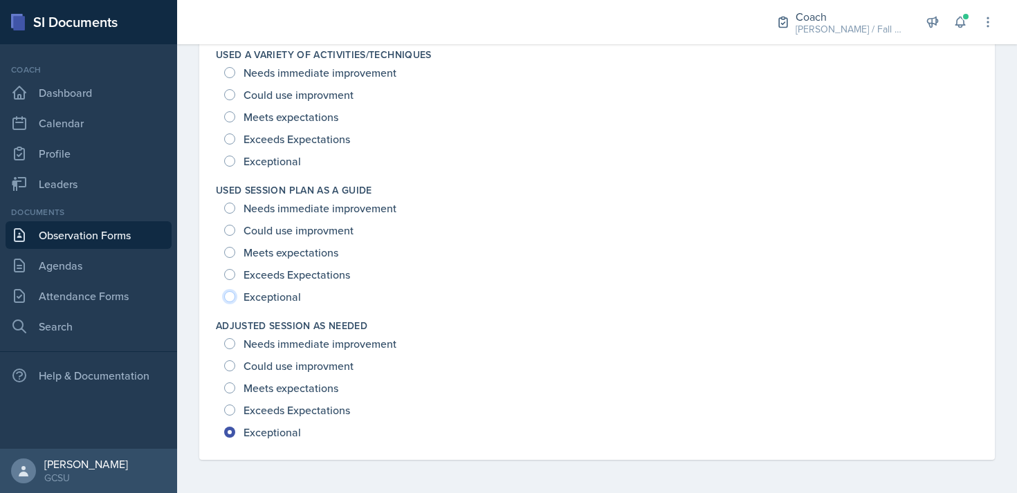
radio input "true"
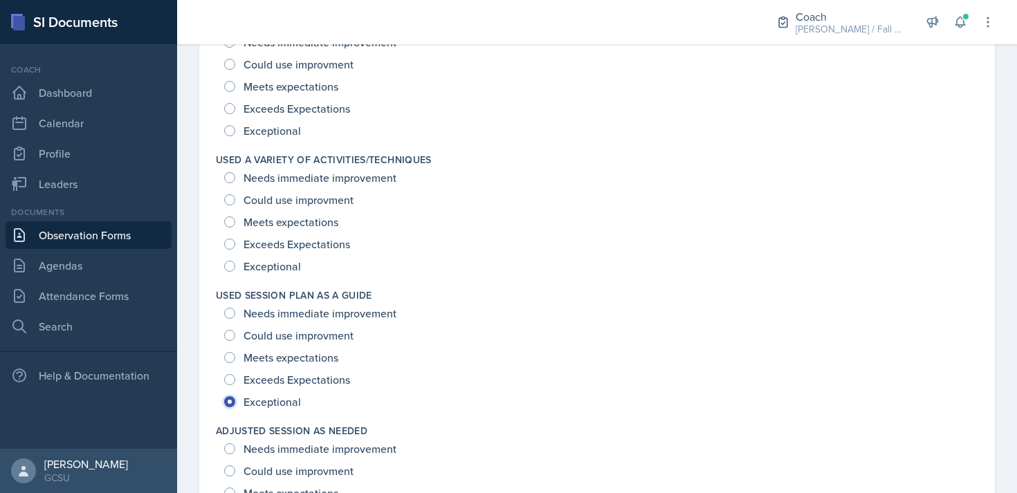
scroll to position [1906, 0]
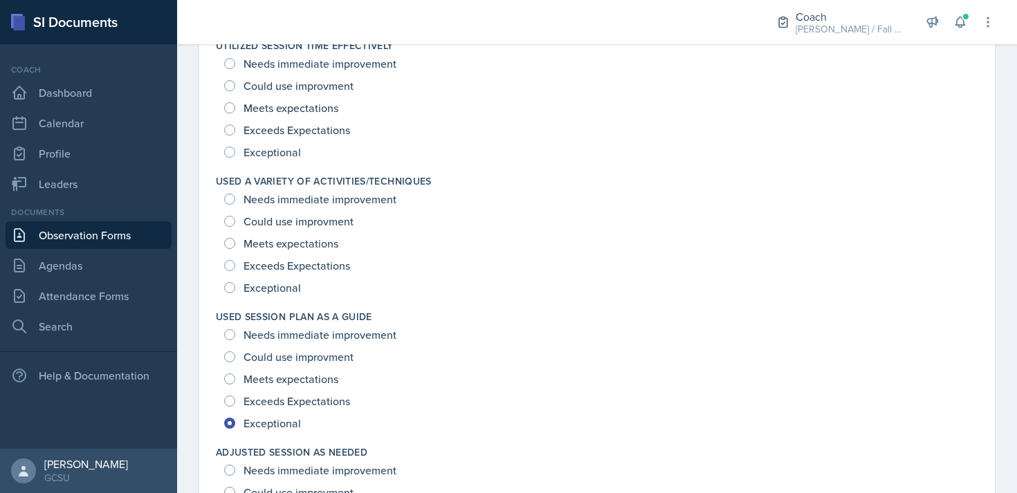
click at [286, 292] on span "Exceptional" at bounding box center [272, 288] width 57 height 14
click at [235, 292] on input "Exceptional" at bounding box center [229, 287] width 11 height 11
radio input "true"
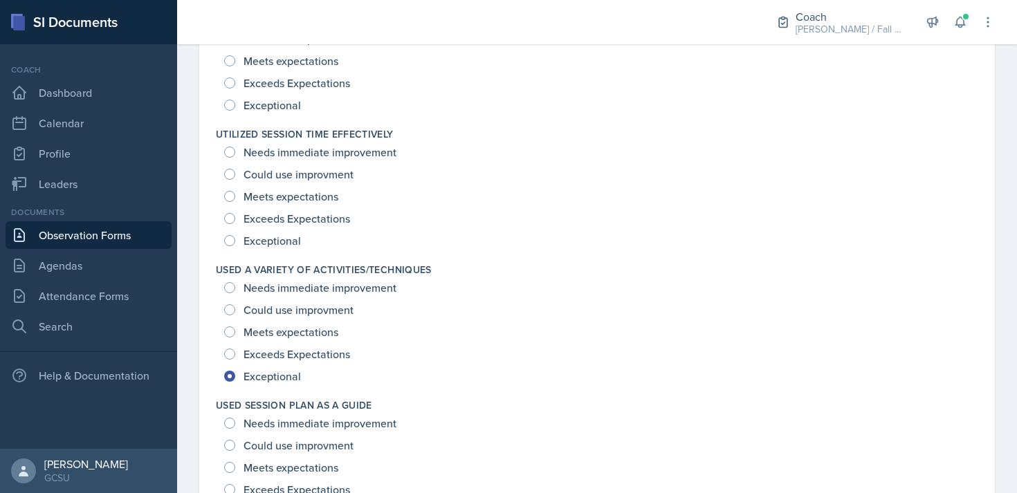
click at [280, 242] on span "Exceptional" at bounding box center [272, 241] width 57 height 14
click at [235, 242] on input "Exceptional" at bounding box center [229, 240] width 11 height 11
radio input "true"
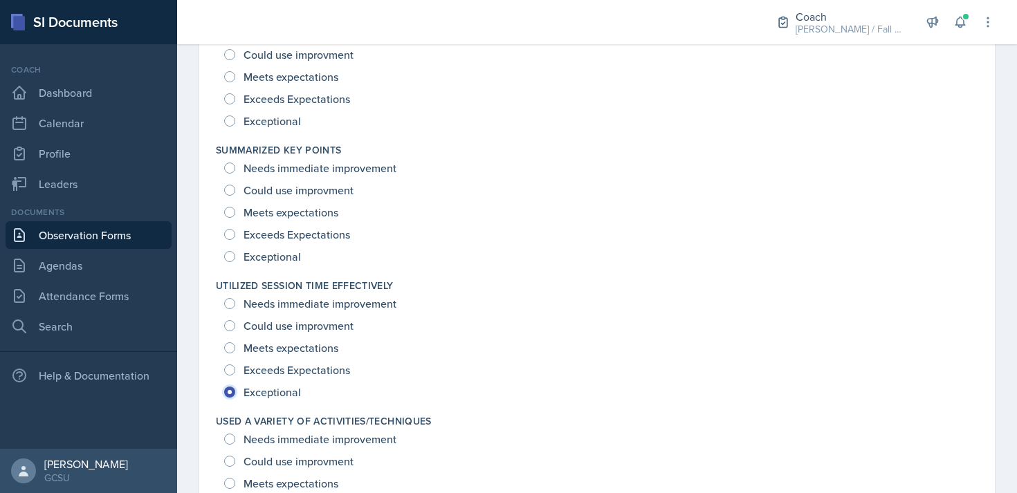
scroll to position [1660, 0]
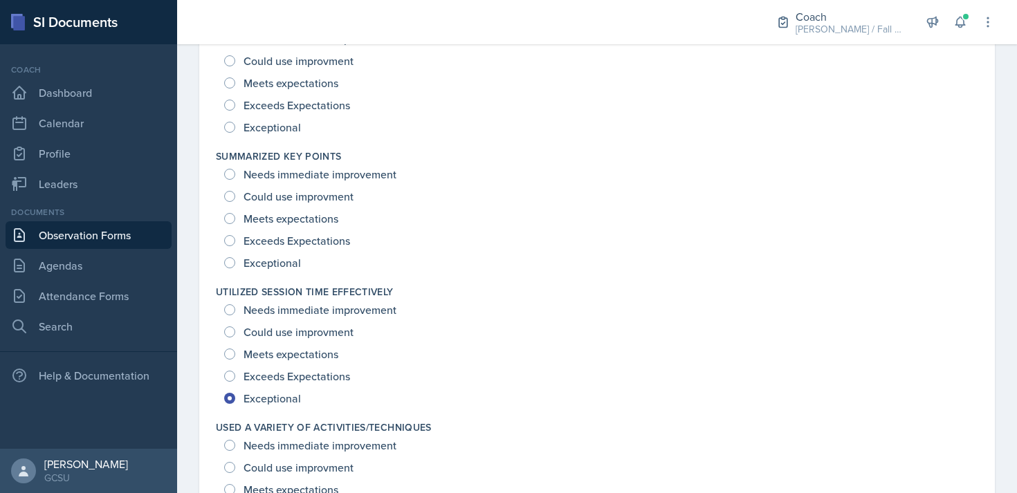
click at [282, 252] on div "Exceptional" at bounding box center [264, 263] width 80 height 22
click at [284, 261] on span "Exceptional" at bounding box center [272, 263] width 57 height 14
click at [235, 261] on input "Exceptional" at bounding box center [229, 262] width 11 height 11
radio input "true"
click at [282, 125] on span "Exceptional" at bounding box center [272, 127] width 57 height 14
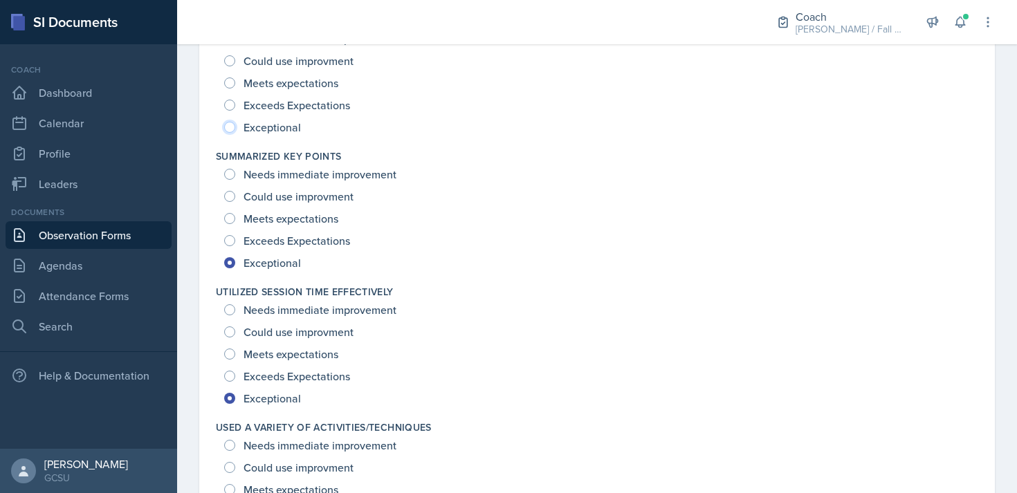
click at [235, 125] on input "Exceptional" at bounding box center [229, 127] width 11 height 11
radio input "true"
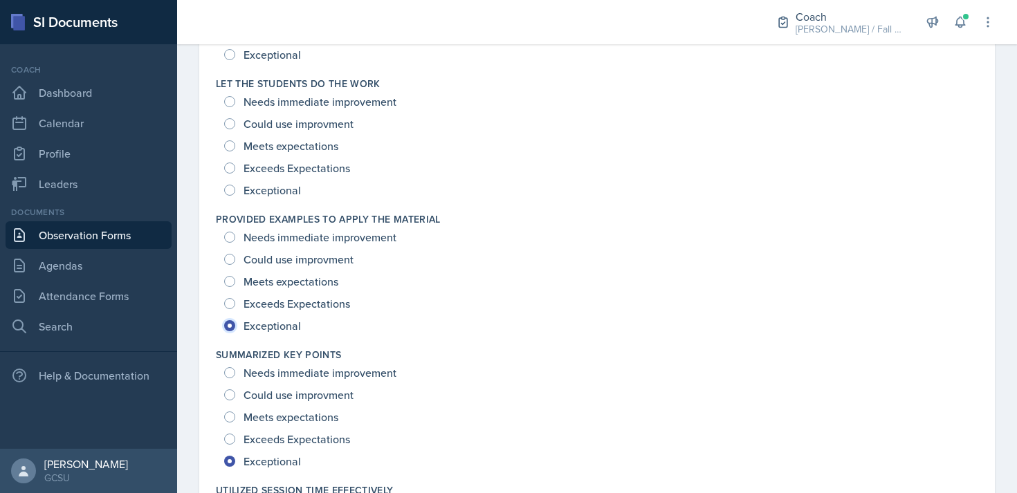
scroll to position [1446, 0]
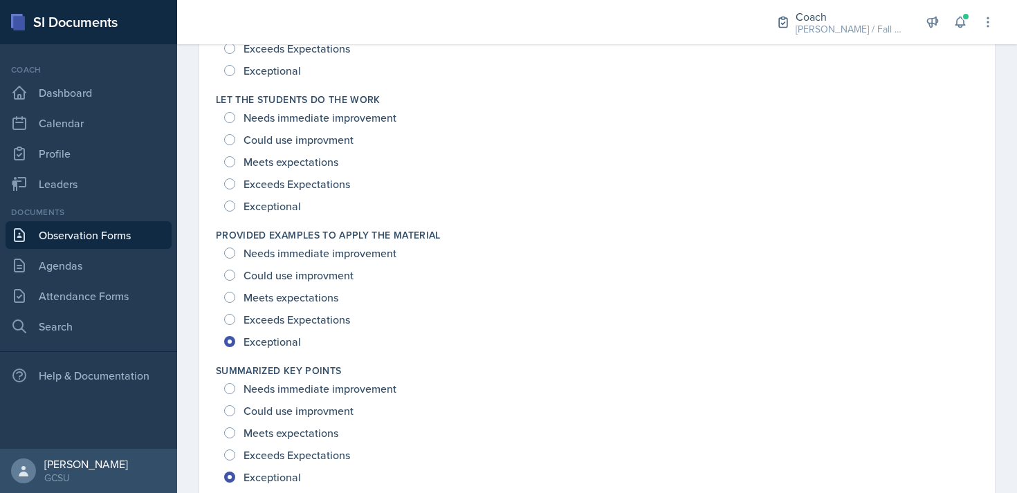
click at [286, 208] on span "Exceptional" at bounding box center [272, 206] width 57 height 14
click at [235, 208] on input "Exceptional" at bounding box center [229, 206] width 11 height 11
radio input "true"
click at [271, 71] on span "Exceptional" at bounding box center [272, 71] width 57 height 14
click at [235, 71] on input "Exceptional" at bounding box center [229, 70] width 11 height 11
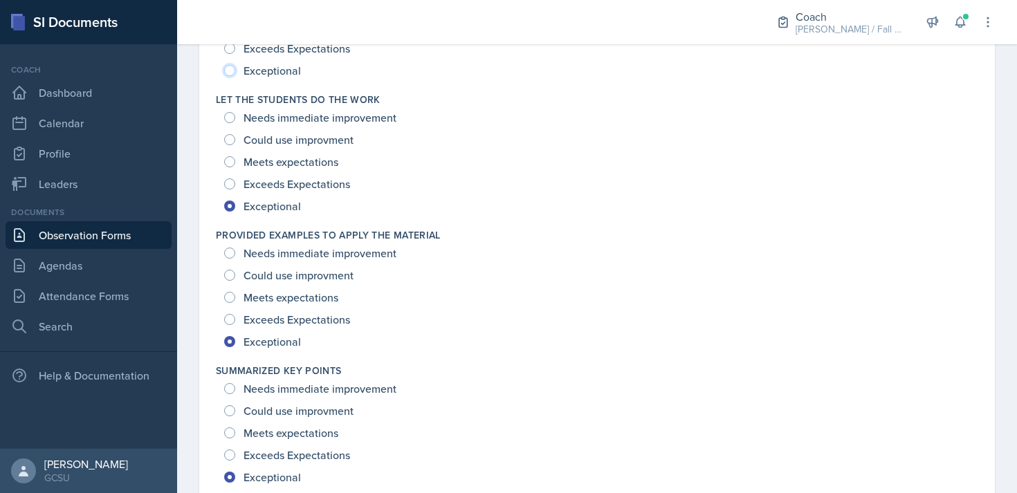
radio input "true"
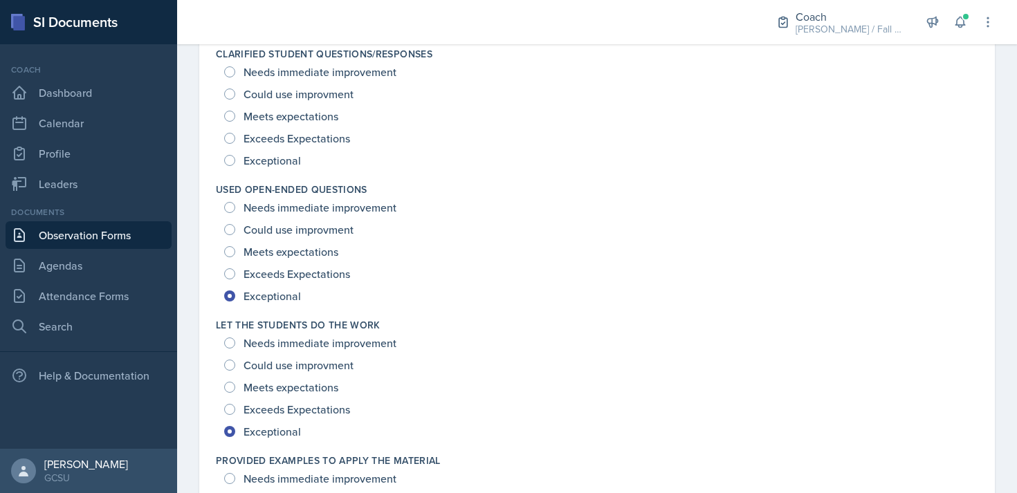
click at [269, 165] on span "Exceptional" at bounding box center [272, 161] width 57 height 14
click at [235, 165] on input "Exceptional" at bounding box center [229, 160] width 11 height 11
radio input "true"
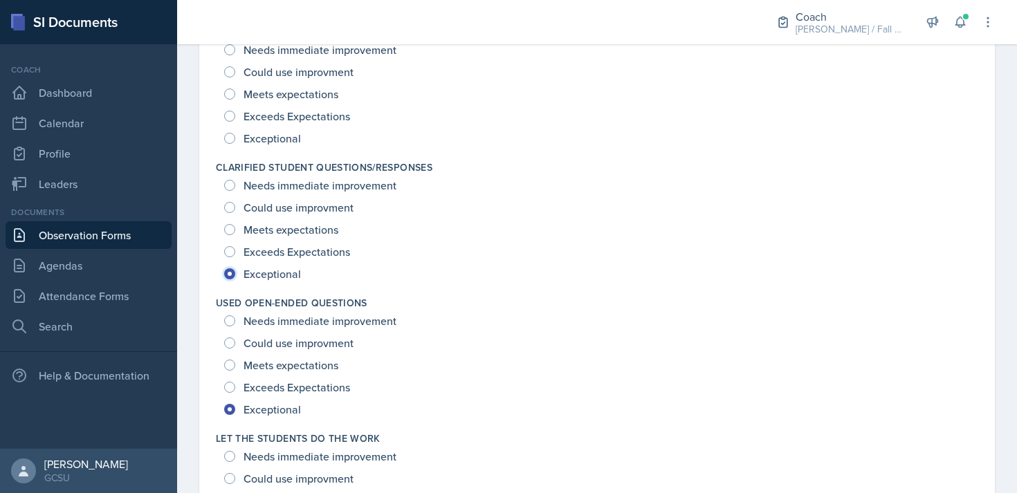
scroll to position [933, 0]
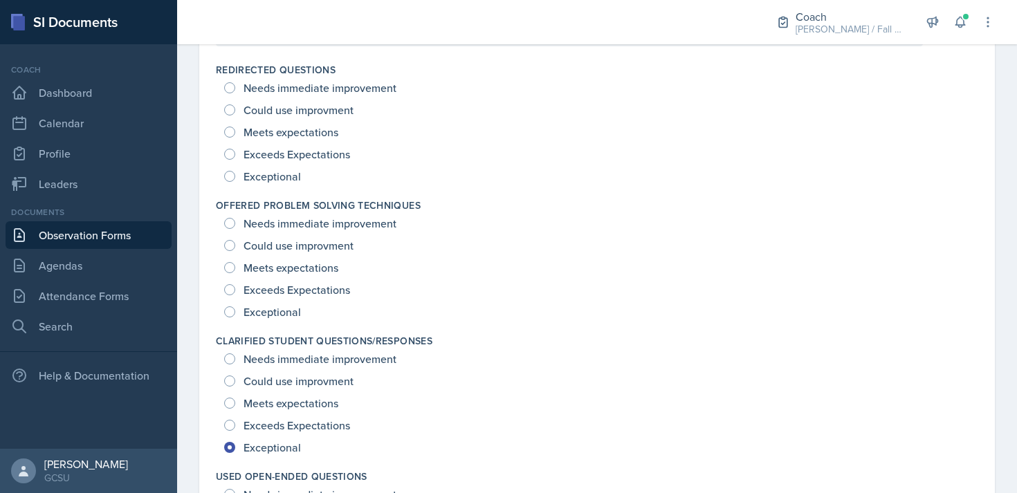
click at [279, 306] on span "Exceptional" at bounding box center [272, 312] width 57 height 14
click at [235, 307] on input "Exceptional" at bounding box center [229, 312] width 11 height 11
radio input "true"
click at [279, 165] on div "Exceptional" at bounding box center [264, 176] width 80 height 22
click at [280, 181] on span "Exceptional" at bounding box center [272, 177] width 57 height 14
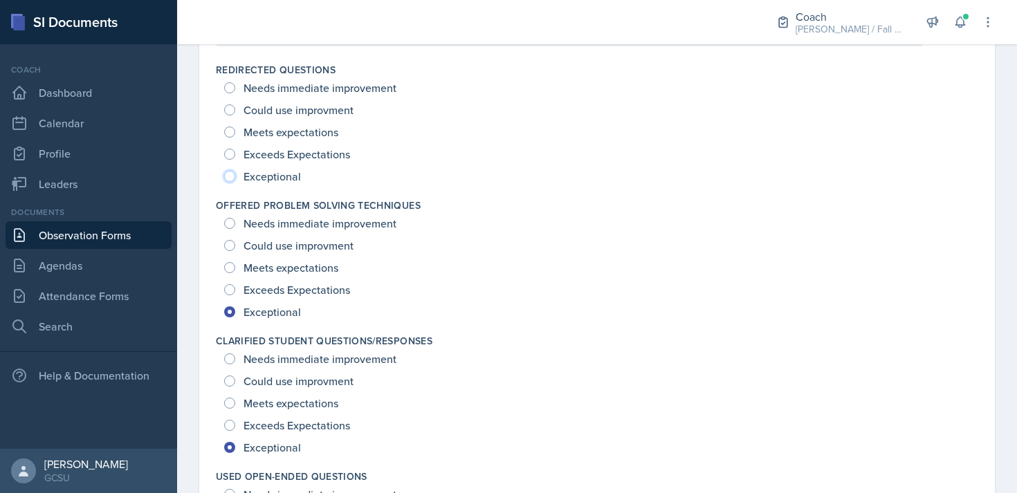
click at [235, 181] on input "Exceptional" at bounding box center [229, 176] width 11 height 11
radio input "true"
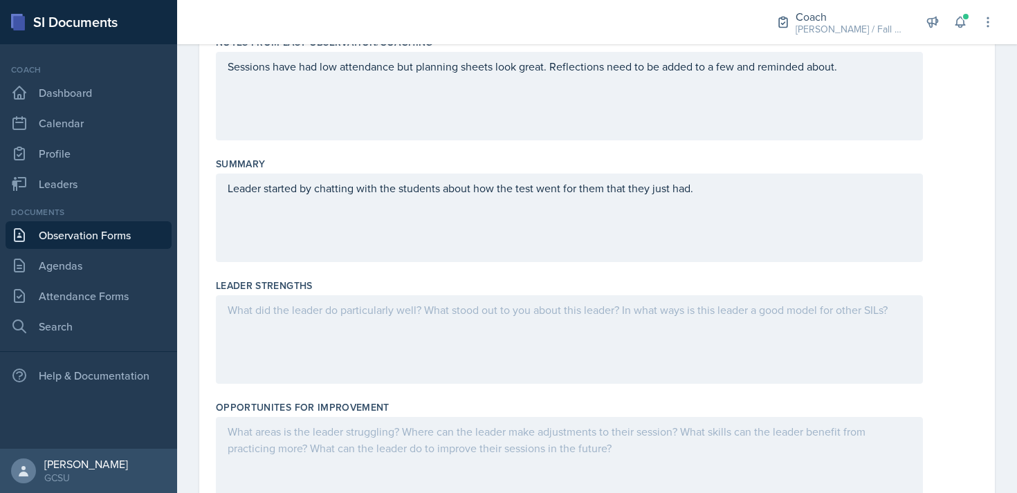
scroll to position [0, 0]
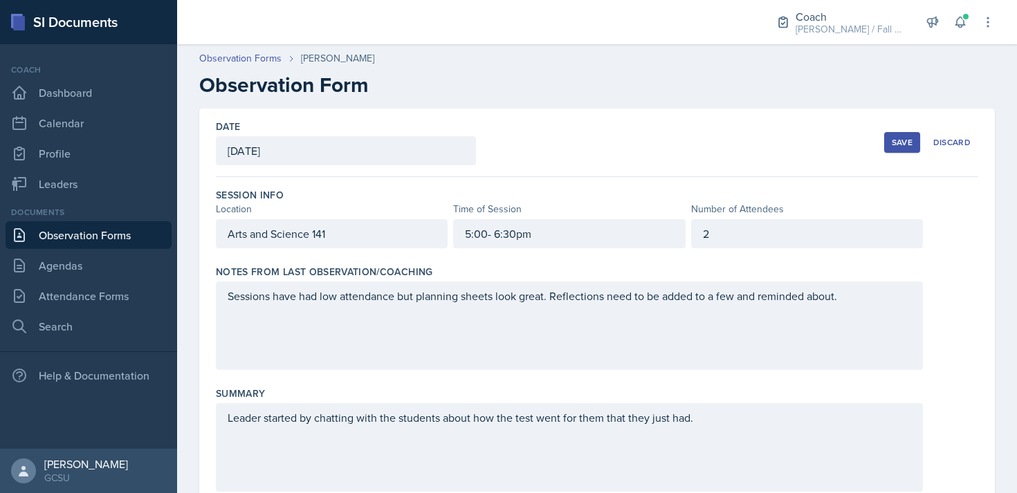
click at [707, 419] on div "Leader started by chatting with the students about how the test went for them t…" at bounding box center [569, 447] width 707 height 89
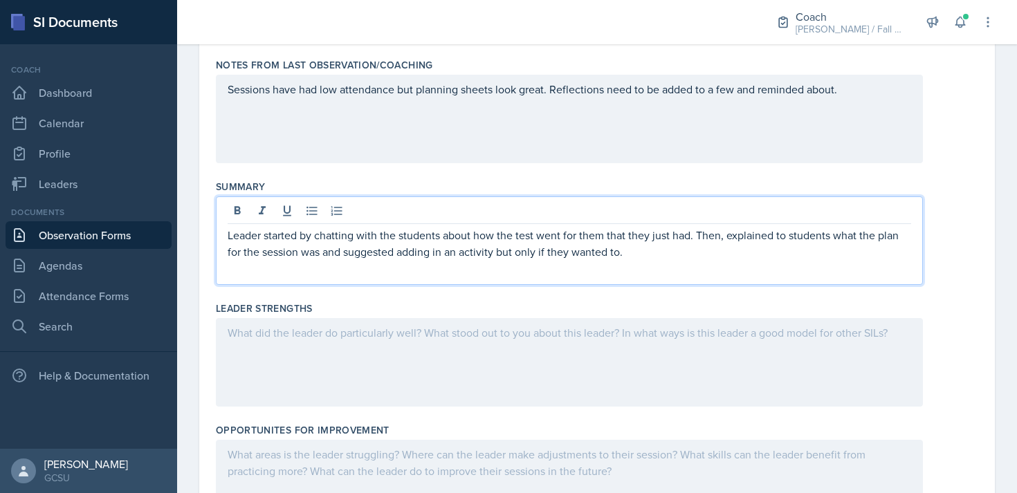
click at [538, 368] on div at bounding box center [569, 362] width 707 height 89
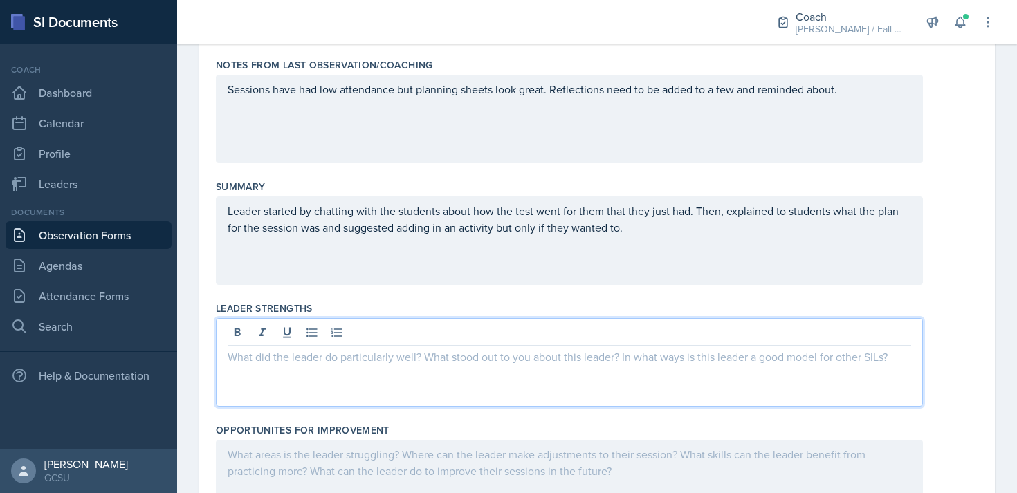
scroll to position [231, 0]
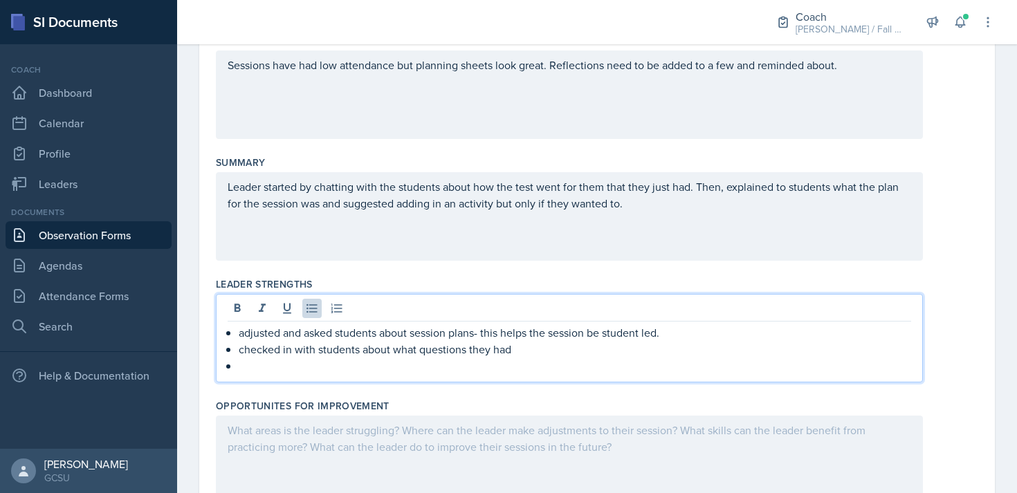
click at [642, 214] on div "Leader started by chatting with the students about how the test went for them t…" at bounding box center [569, 216] width 707 height 89
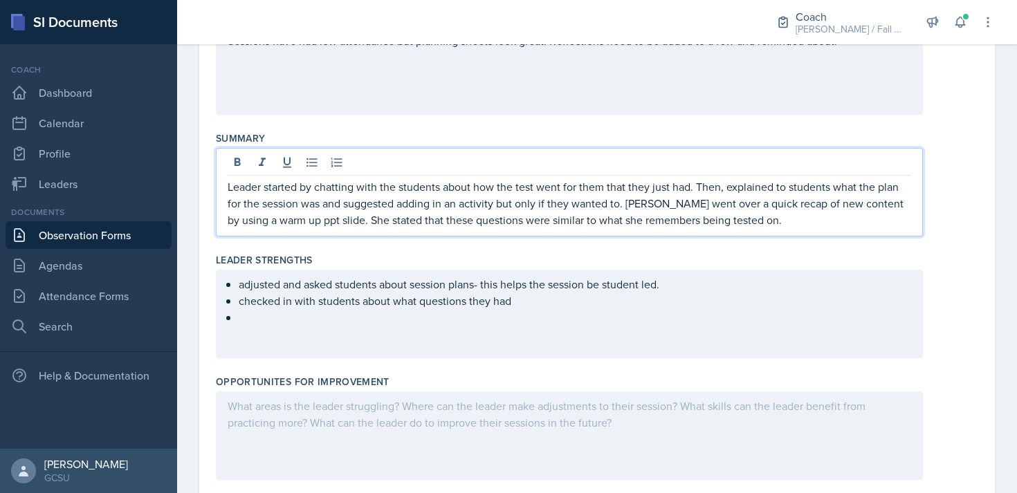
click at [569, 295] on div "adjusted and asked students about session plans- this helps the session be stud…" at bounding box center [569, 314] width 707 height 89
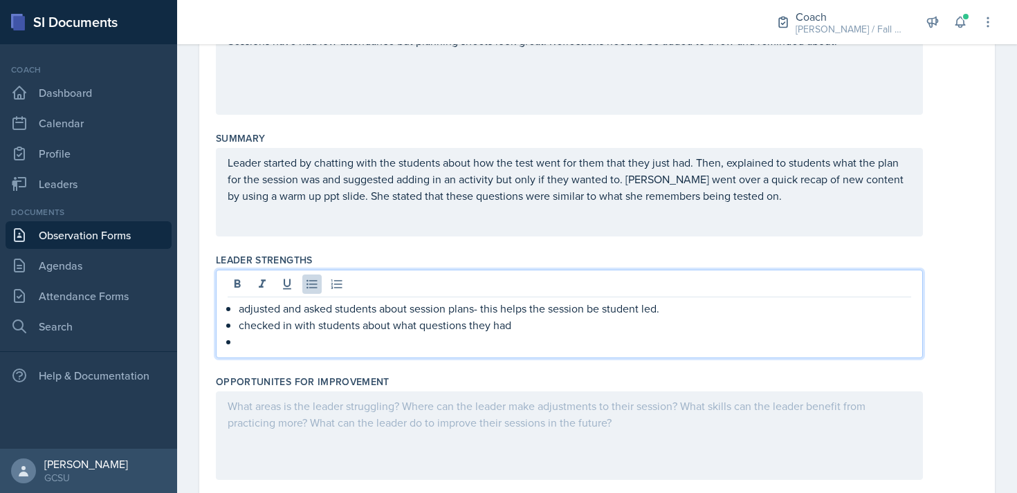
click at [419, 339] on p at bounding box center [575, 342] width 673 height 17
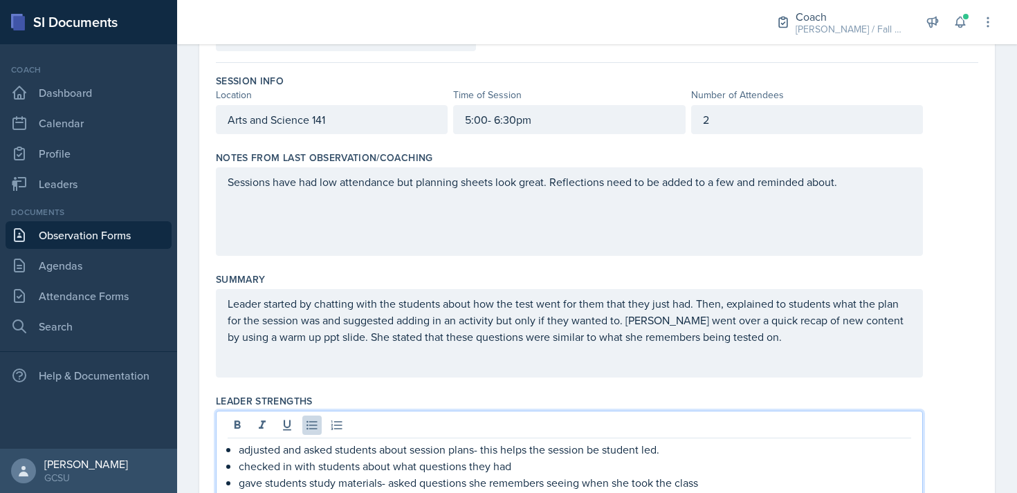
scroll to position [109, 0]
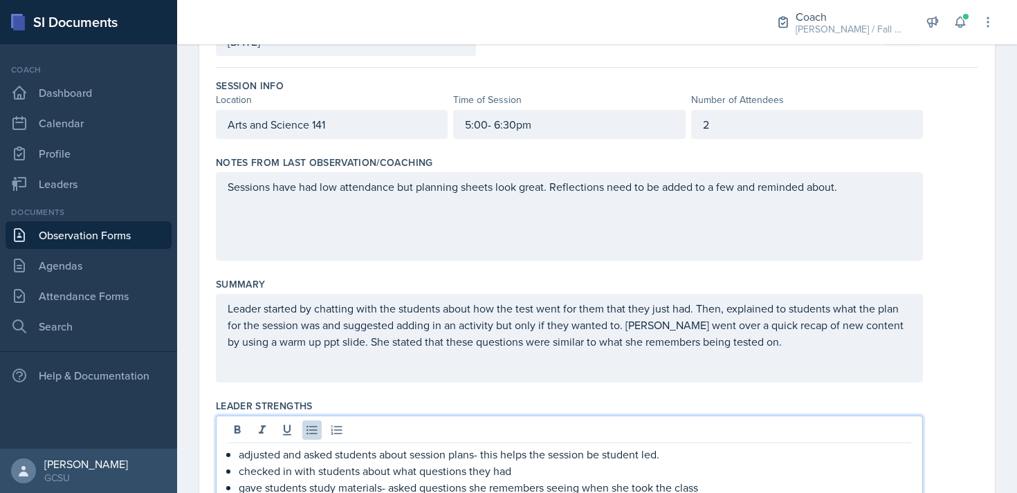
click at [468, 208] on div "Sessions have had low attendance but planning sheets look great. Reflections ne…" at bounding box center [569, 216] width 707 height 89
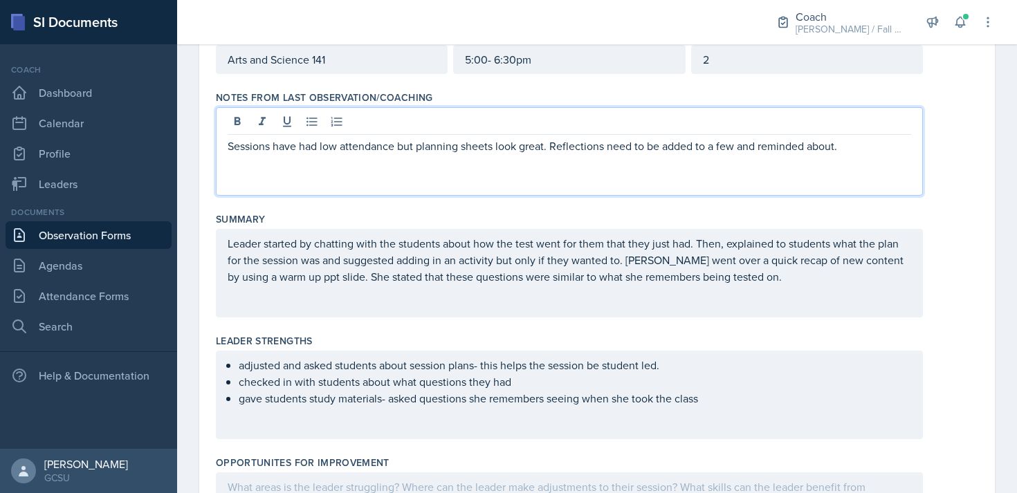
scroll to position [199, 0]
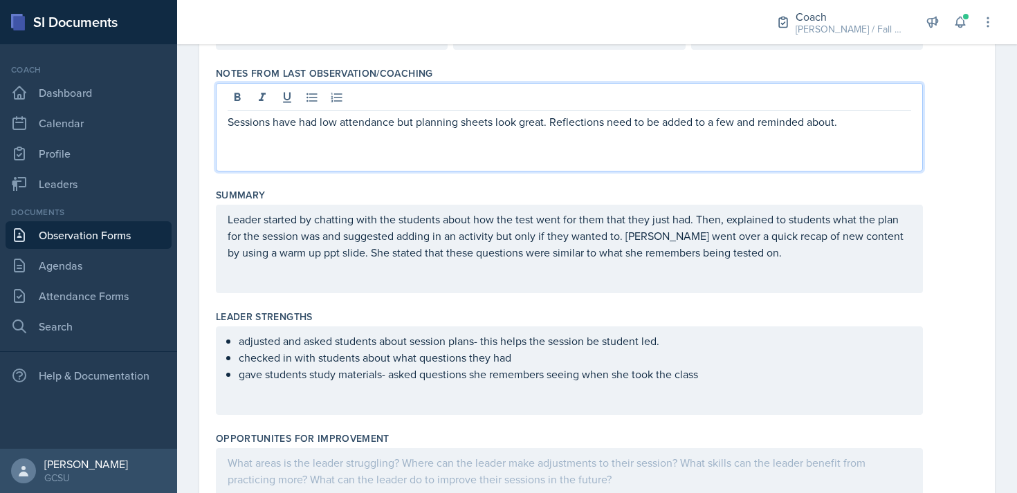
click at [316, 261] on p "Leader started by chatting with the students about how the test went for them t…" at bounding box center [570, 236] width 684 height 50
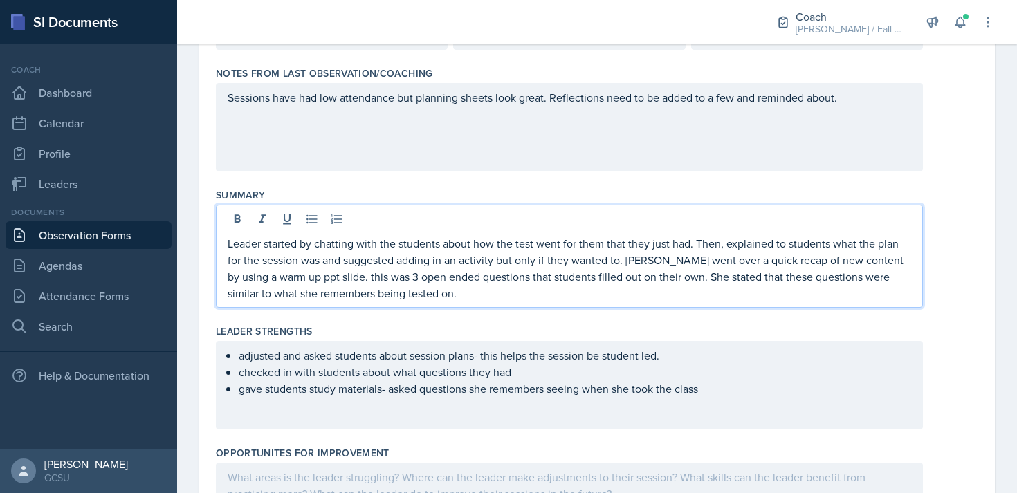
click at [403, 292] on p "Leader started by chatting with the students about how the test went for them t…" at bounding box center [570, 268] width 684 height 66
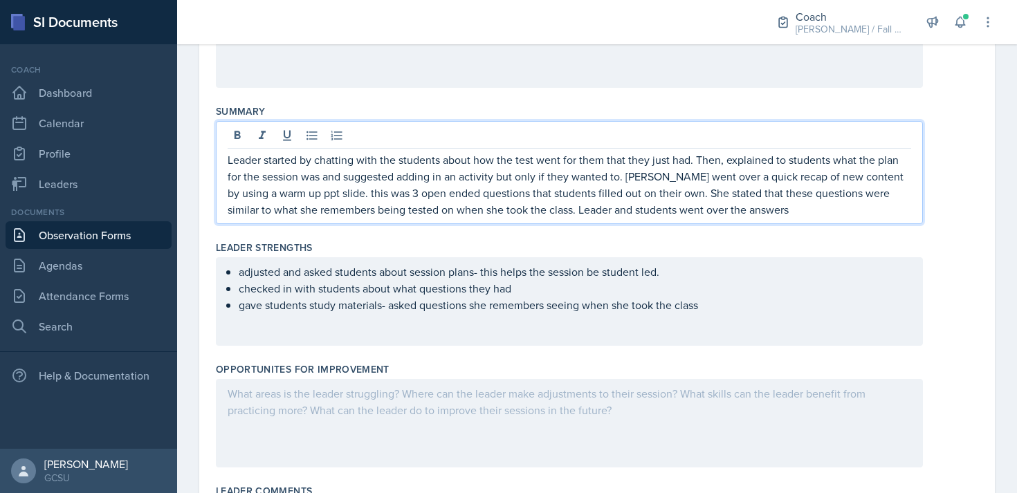
scroll to position [293, 0]
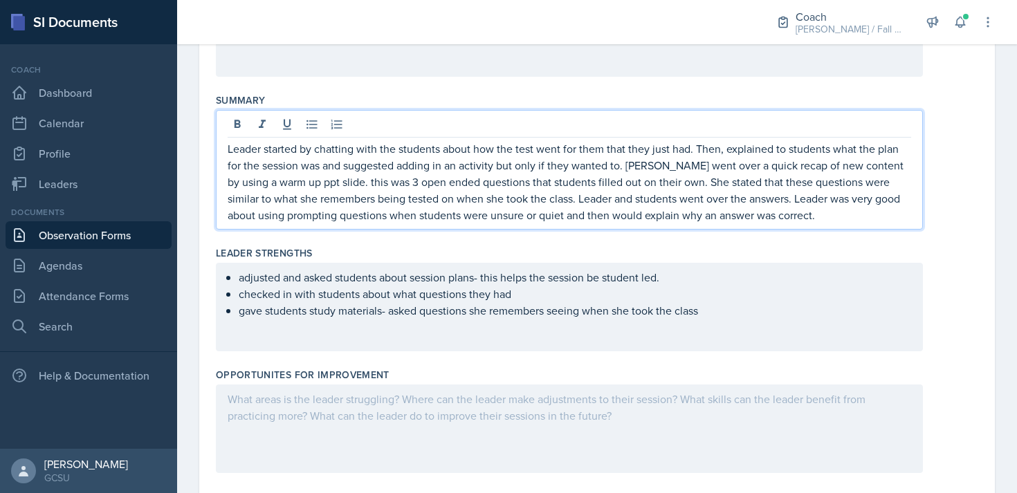
click at [722, 316] on ul "adjusted and asked students about session plans- this helps the session be stud…" at bounding box center [575, 294] width 673 height 50
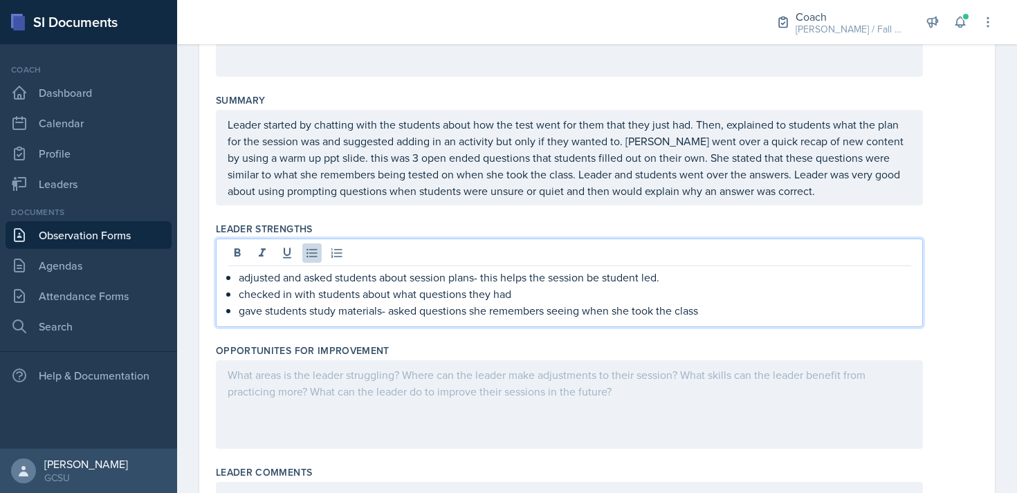
scroll to position [269, 0]
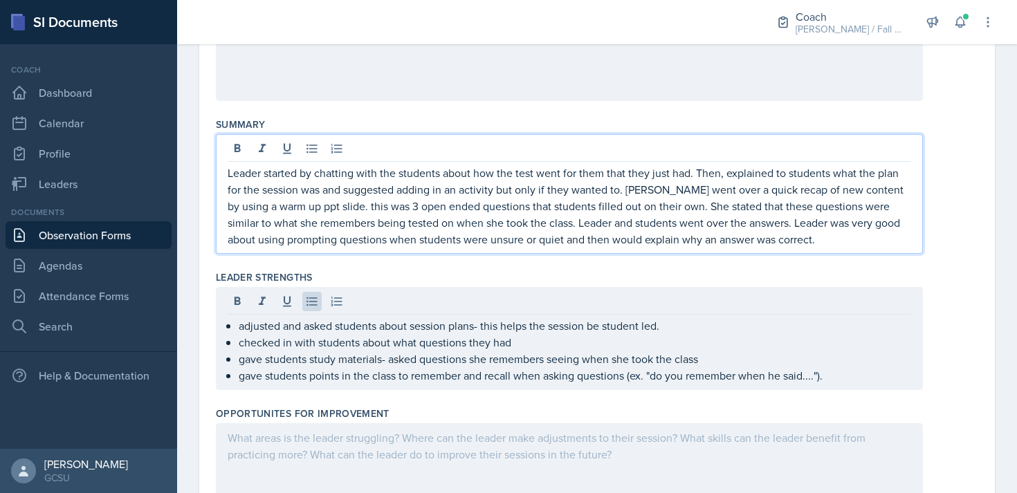
click at [797, 219] on p "Leader started by chatting with the students about how the test went for them t…" at bounding box center [570, 206] width 684 height 83
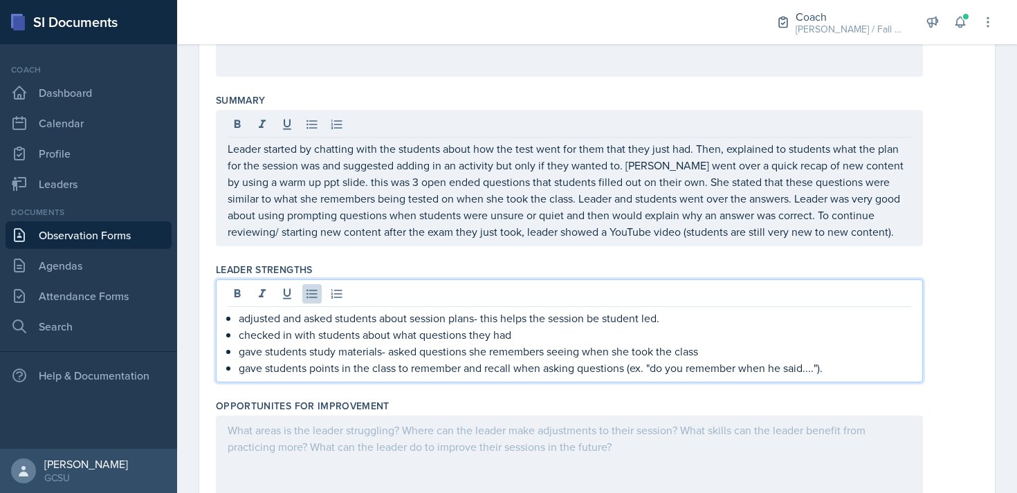
click at [835, 343] on ul "adjusted and asked students about session plans- this helps the session be stud…" at bounding box center [575, 343] width 673 height 66
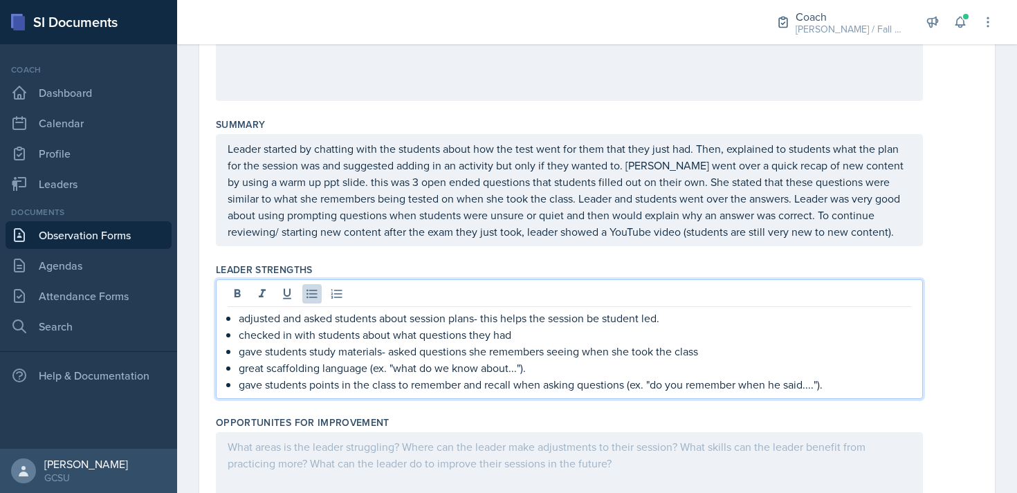
drag, startPoint x: 544, startPoint y: 371, endPoint x: 233, endPoint y: 365, distance: 310.8
click at [233, 365] on div "adjusted and asked students about session plans- this helps the session be stud…" at bounding box center [570, 351] width 684 height 83
copy p "great scaffolding language (ex. "what do we know about...")."
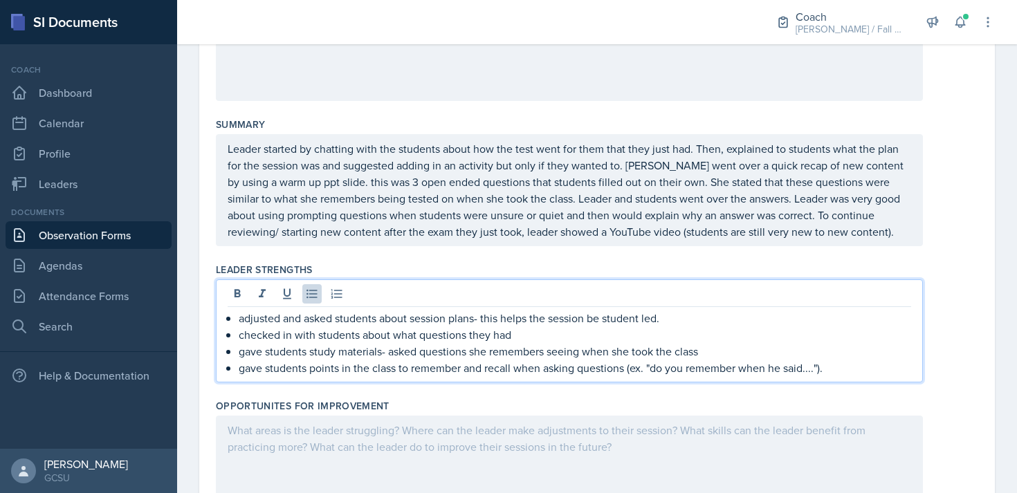
click at [841, 372] on p "gave students points in the class to remember and recall when asking questions …" at bounding box center [575, 368] width 673 height 17
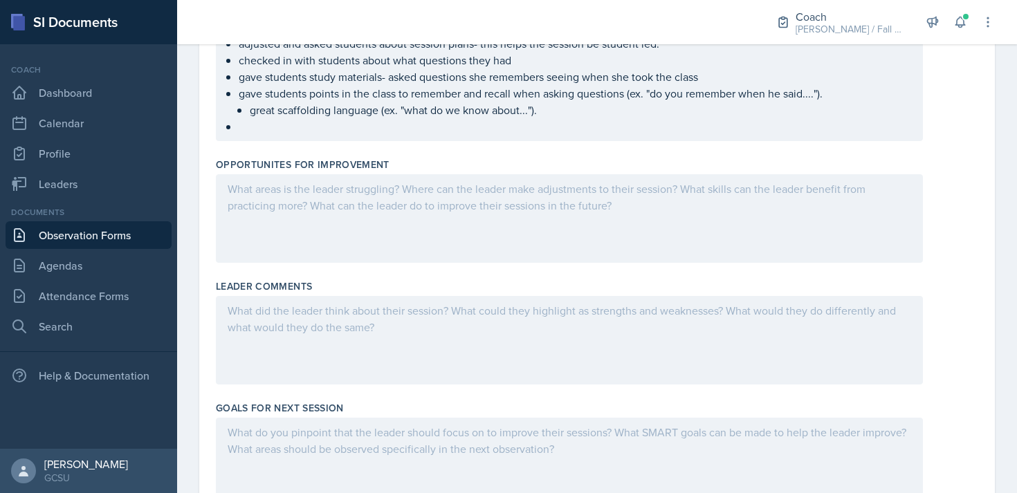
click at [370, 239] on div at bounding box center [569, 218] width 707 height 89
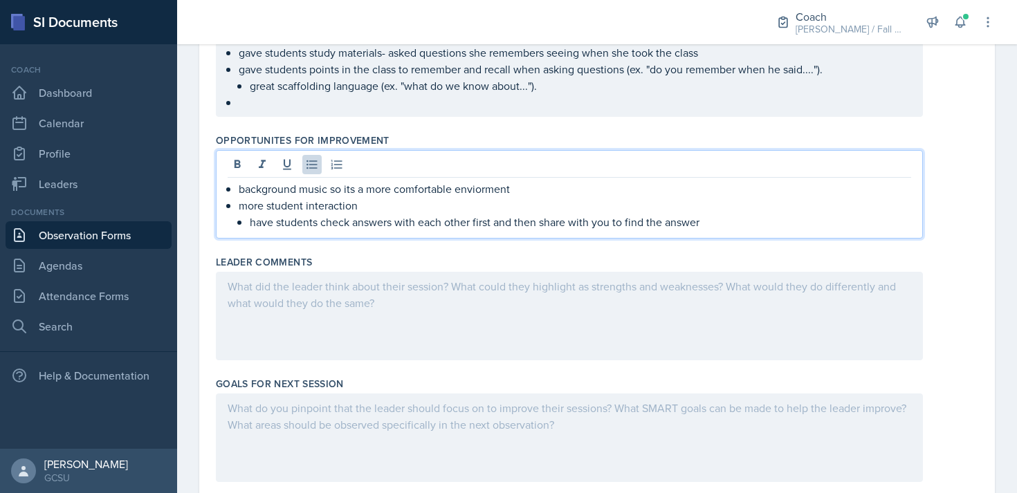
click at [467, 102] on p at bounding box center [575, 102] width 673 height 17
drag, startPoint x: 520, startPoint y: 167, endPoint x: 513, endPoint y: 185, distance: 19.3
click at [513, 185] on p "background music so its a more comfortable enviorment" at bounding box center [575, 189] width 673 height 17
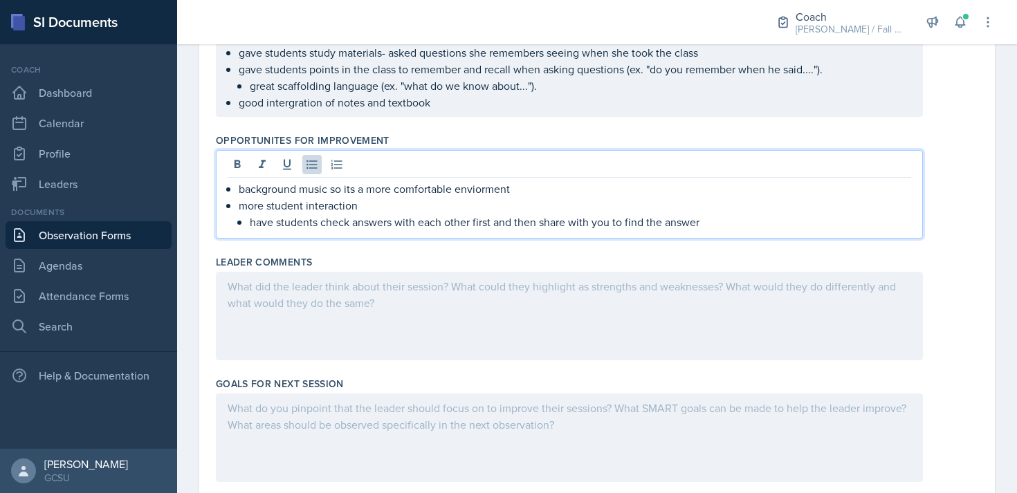
click at [540, 194] on p "background music so its a more comfortable enviorment" at bounding box center [575, 189] width 673 height 17
drag, startPoint x: 540, startPoint y: 194, endPoint x: 256, endPoint y: 185, distance: 284.6
click at [256, 185] on p "background music so its a more comfortable enviorment" at bounding box center [575, 189] width 673 height 17
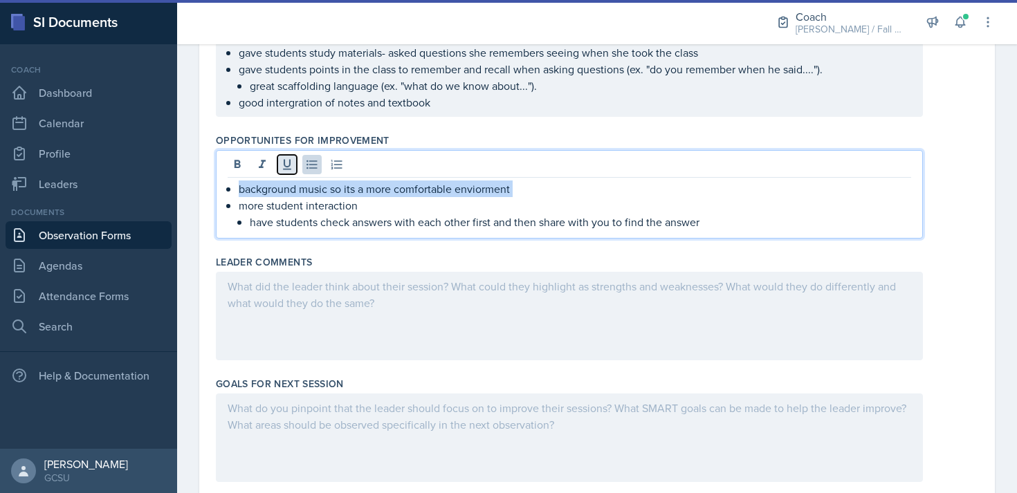
click at [280, 163] on icon at bounding box center [287, 165] width 14 height 14
click at [526, 199] on p "more student interaction" at bounding box center [575, 205] width 673 height 17
click at [523, 191] on p "background music so its a more comfortable enviorment" at bounding box center [575, 189] width 673 height 17
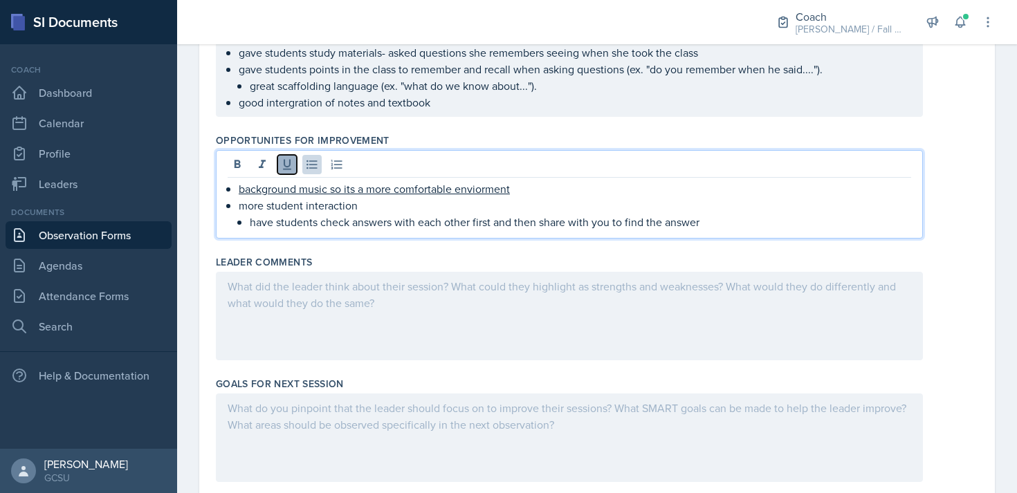
click at [286, 172] on button at bounding box center [286, 164] width 19 height 19
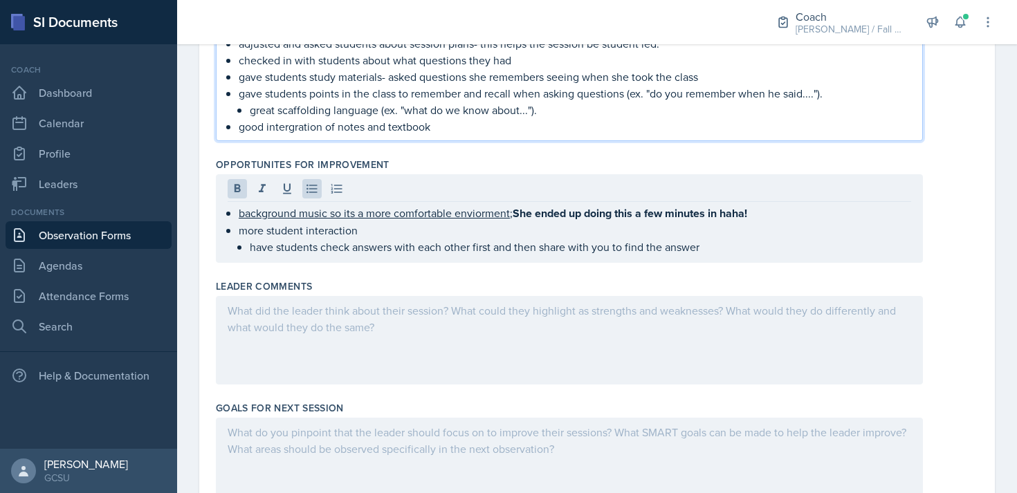
click at [505, 118] on p "good intergration of notes and textbook" at bounding box center [575, 126] width 673 height 17
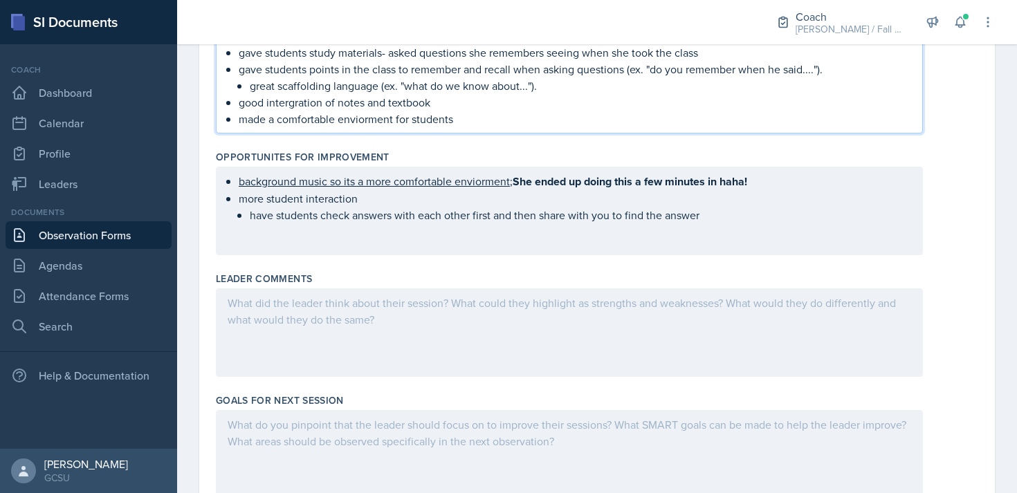
click at [455, 240] on div "background music so its a more comfortable enviorment ; She ended up doing this…" at bounding box center [569, 211] width 707 height 89
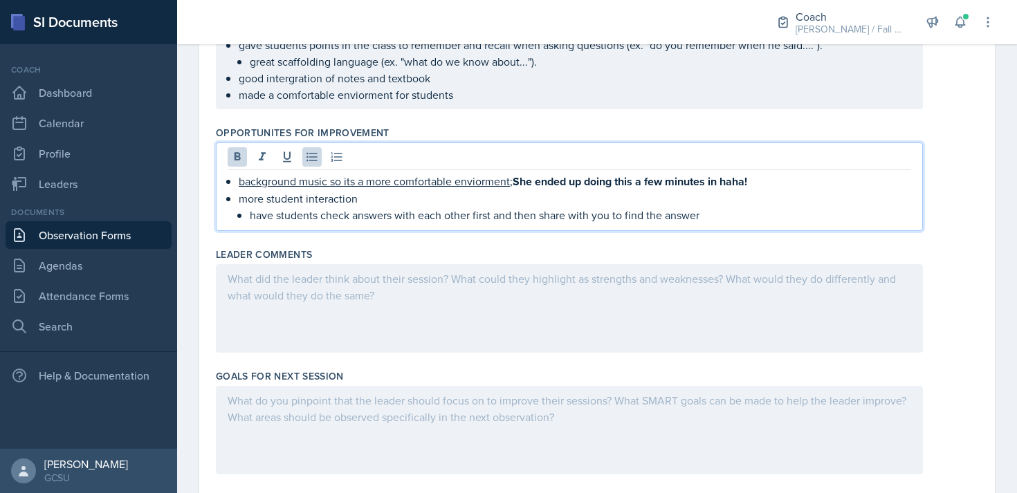
click at [711, 219] on p "have students check answers with each other first and then share with you to fi…" at bounding box center [581, 215] width 662 height 17
click at [497, 92] on p "made a comfortable enviorment for students" at bounding box center [575, 95] width 673 height 17
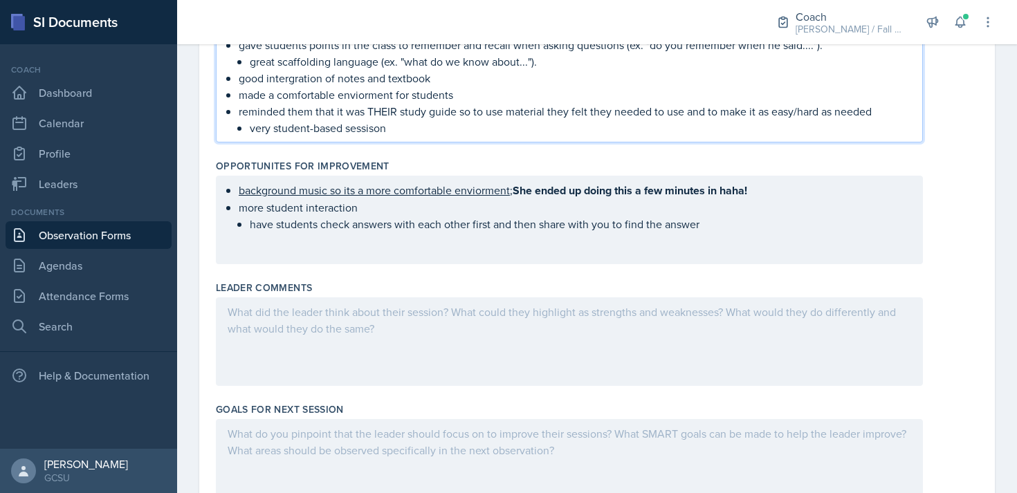
click at [507, 160] on div "Opportunites for Improvement" at bounding box center [597, 166] width 763 height 14
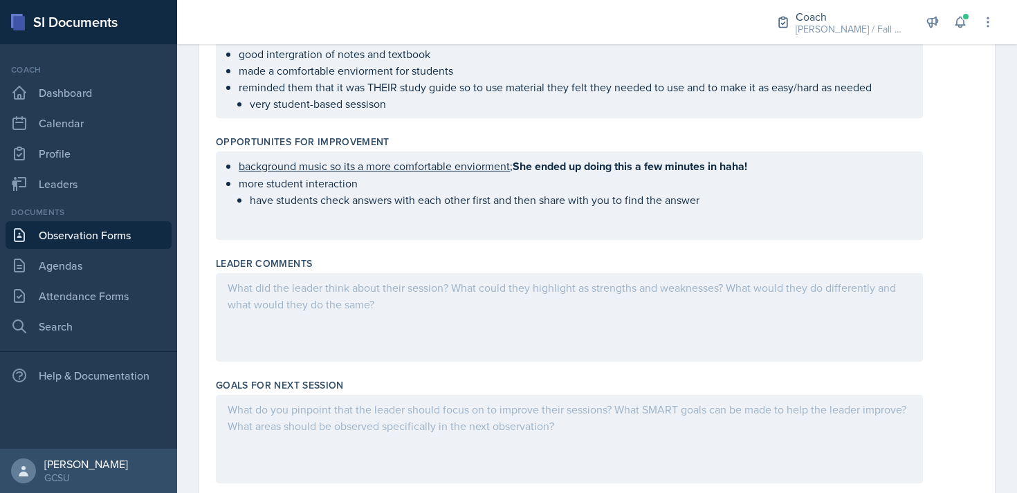
scroll to position [568, 0]
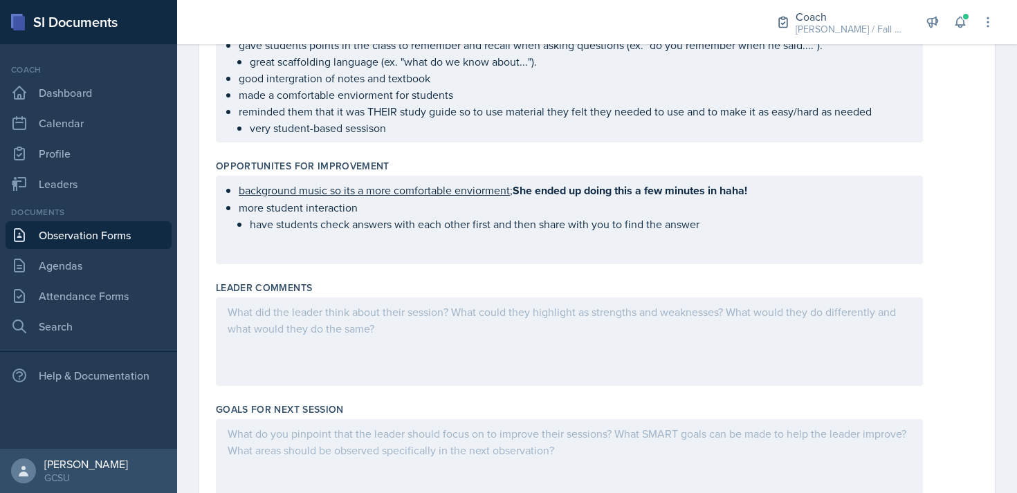
click at [325, 253] on div "background music so its a more comfortable enviorment ; She ended up doing this…" at bounding box center [569, 220] width 707 height 89
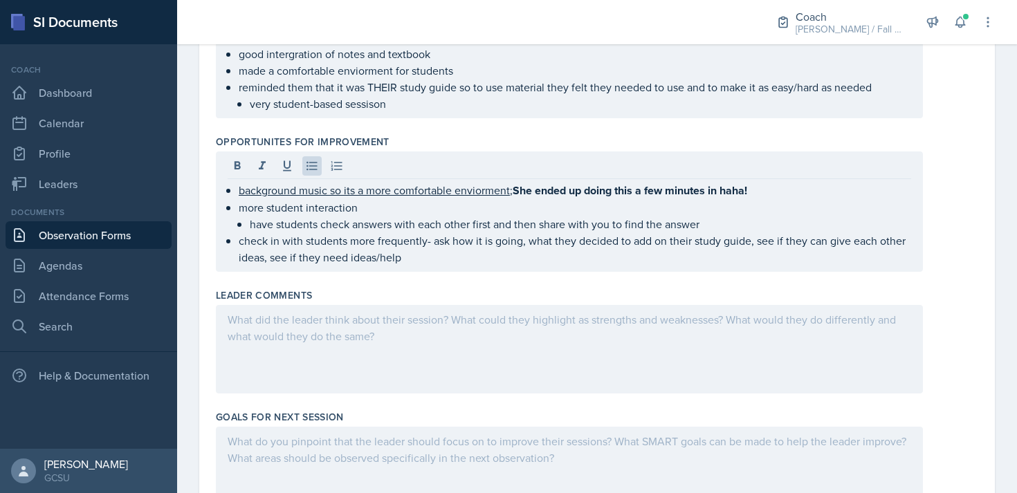
click at [378, 289] on div "Leader Comments" at bounding box center [597, 296] width 763 height 14
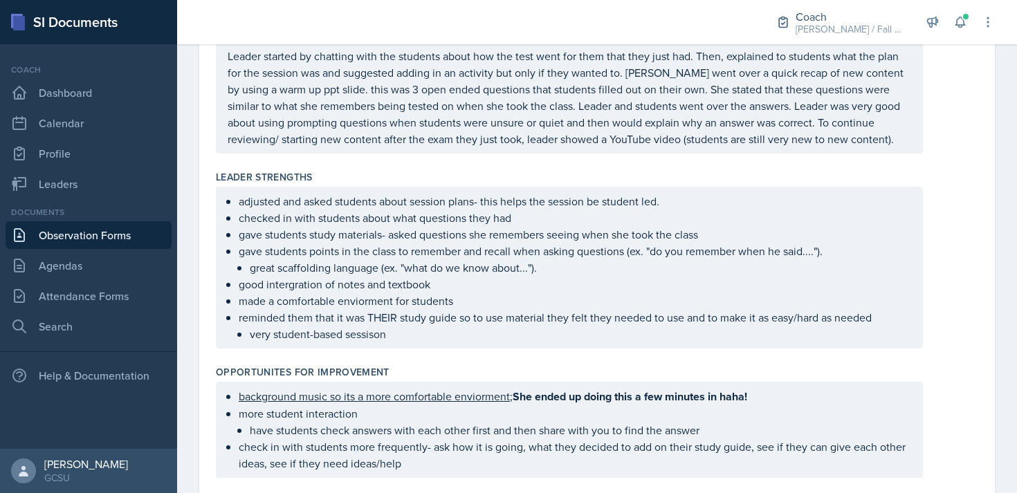
scroll to position [634, 0]
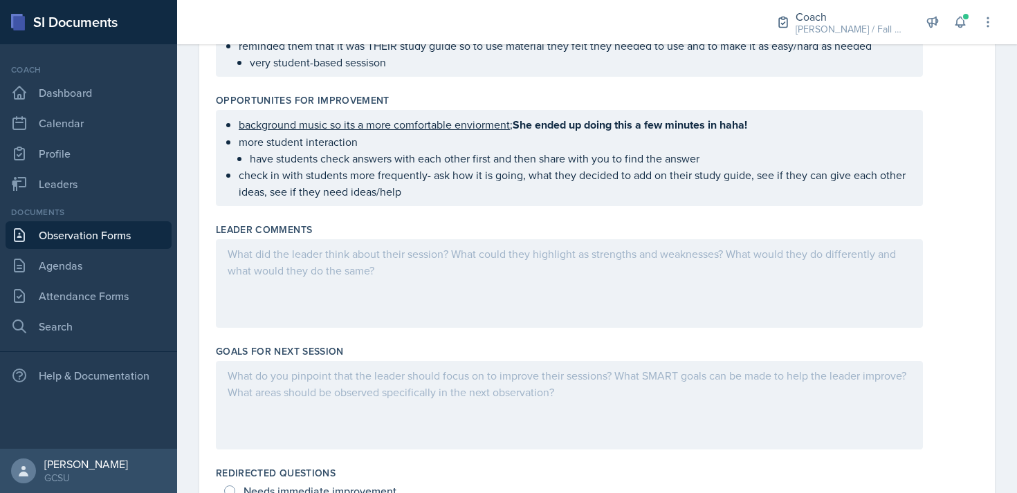
click at [341, 275] on div at bounding box center [569, 283] width 707 height 89
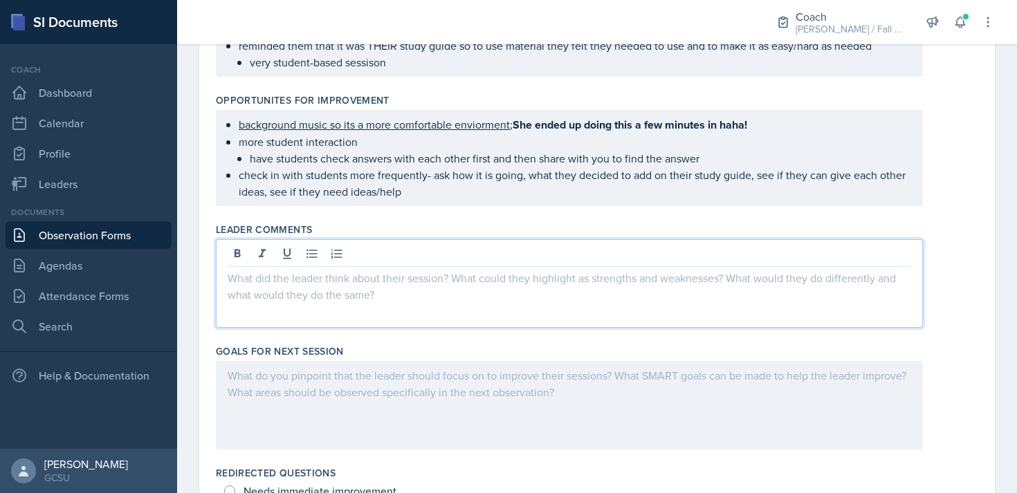
scroll to position [658, 0]
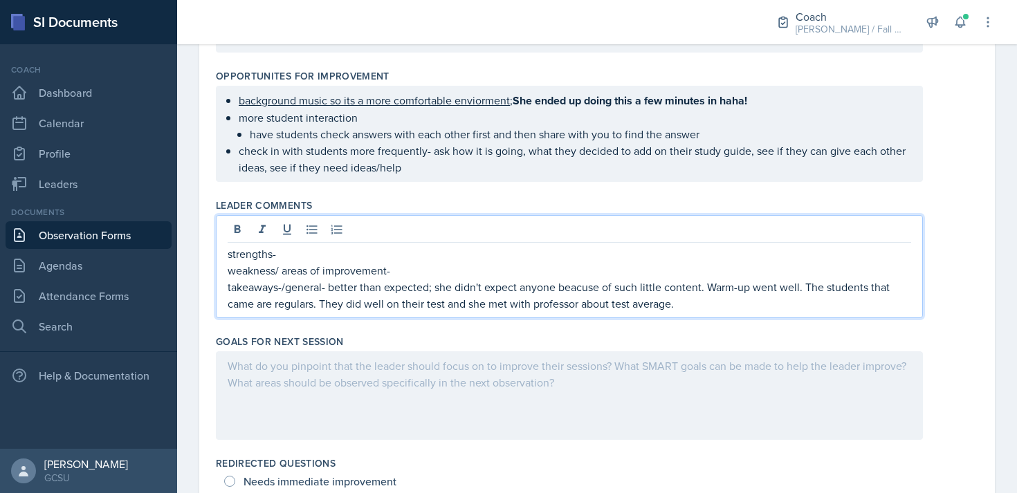
click at [311, 251] on p "strengths-" at bounding box center [570, 254] width 684 height 17
click at [404, 276] on p "weakness/ areas of improvement-" at bounding box center [570, 270] width 684 height 17
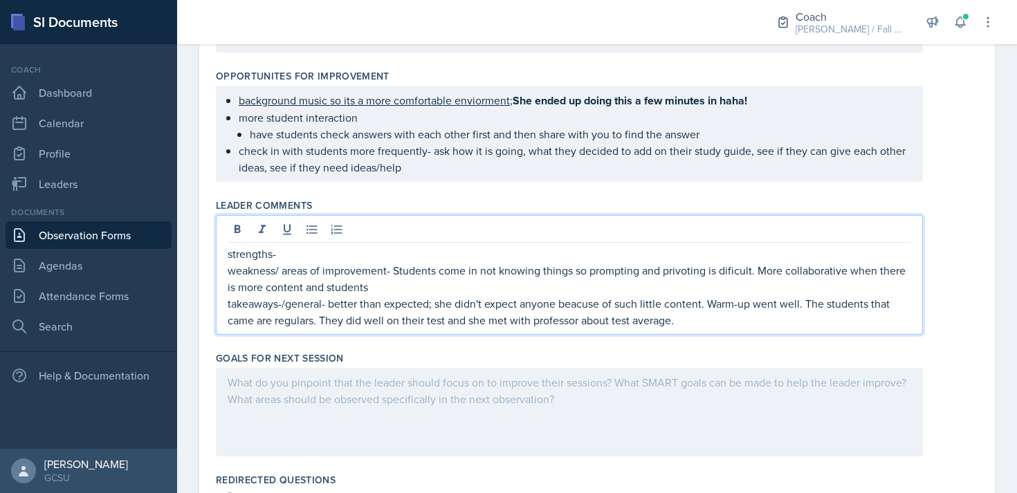
click at [322, 248] on p "strengths-" at bounding box center [570, 254] width 684 height 17
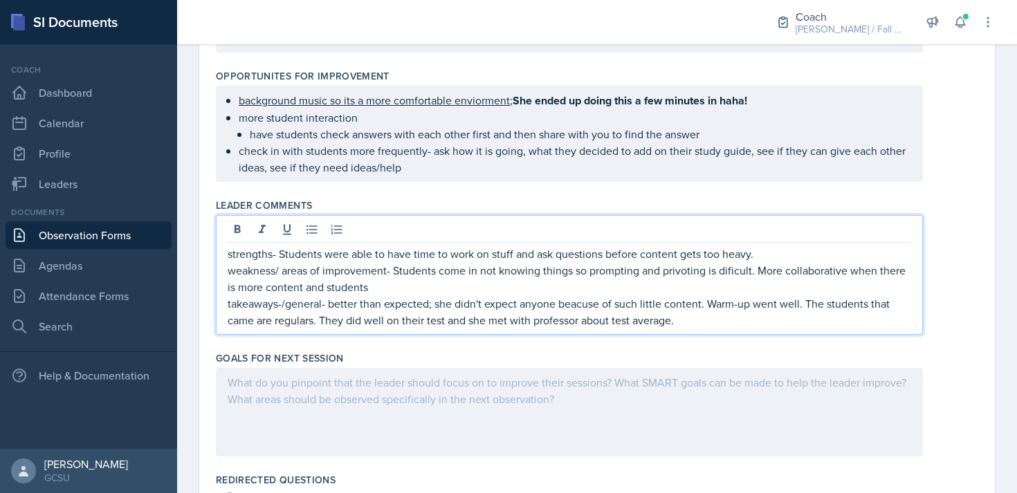
click at [396, 282] on p "weakness/ areas of improvement- Students come in not knowing things so promptin…" at bounding box center [570, 278] width 684 height 33
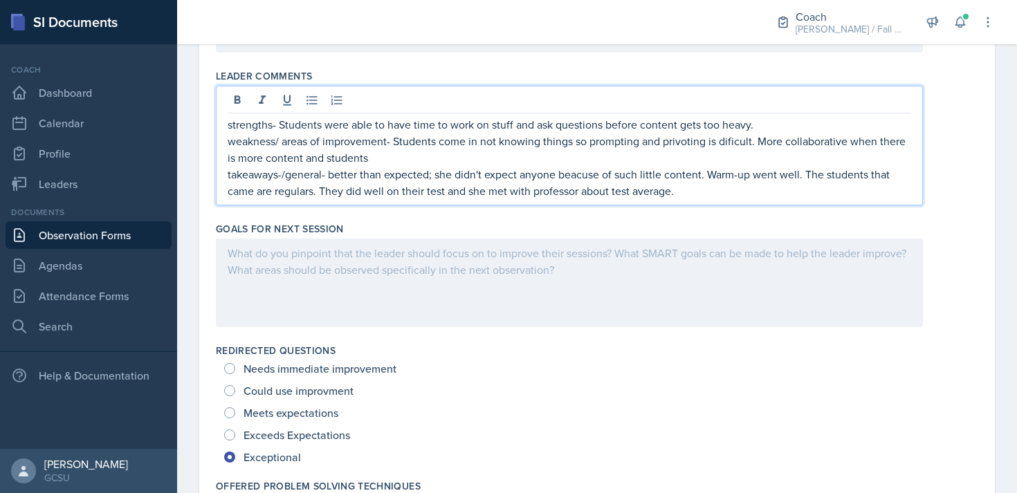
scroll to position [0, 0]
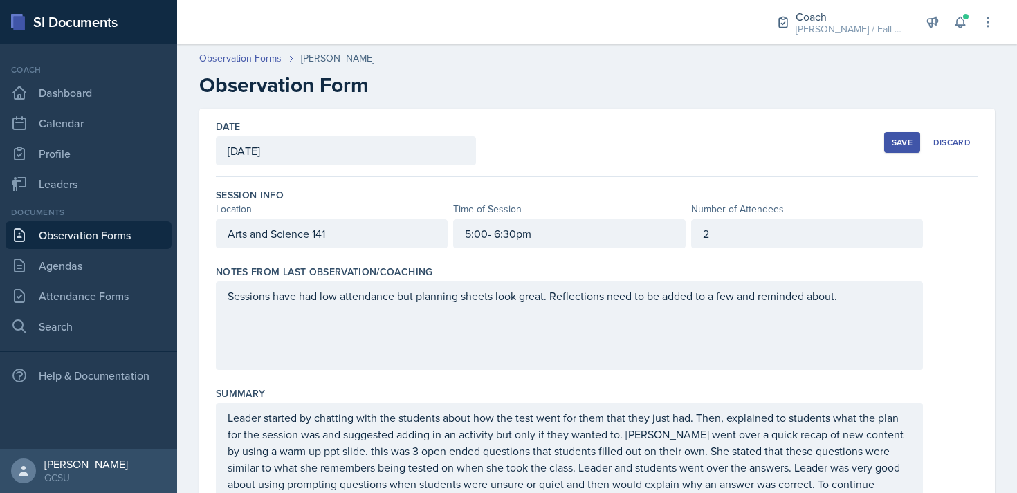
click at [916, 129] on div "Save Discard" at bounding box center [931, 143] width 94 height 32
click at [904, 146] on div "Save" at bounding box center [902, 142] width 21 height 11
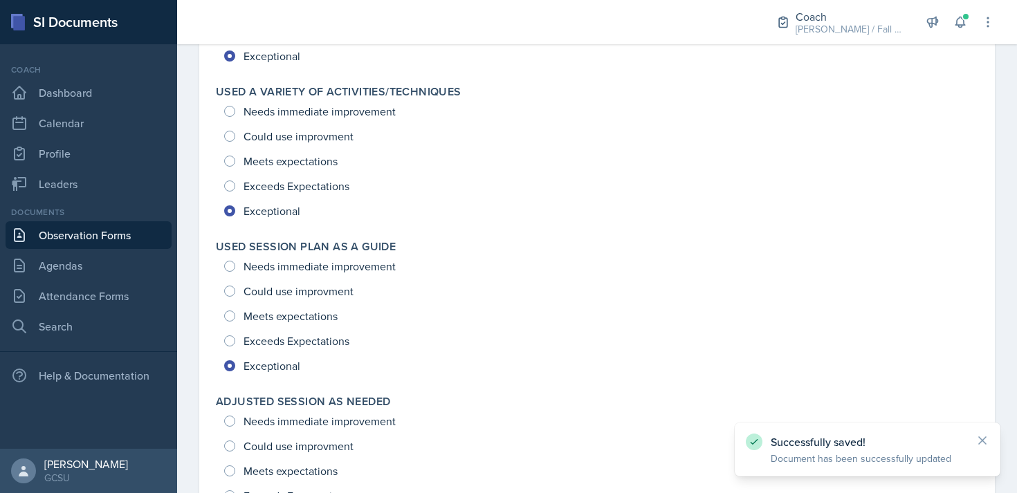
scroll to position [2203, 0]
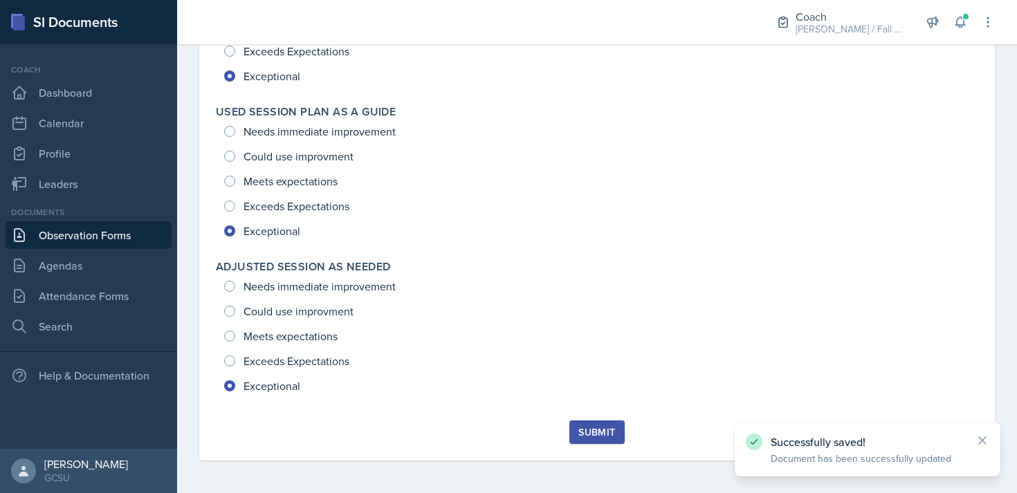
click at [595, 446] on div "Submit" at bounding box center [597, 441] width 763 height 40
click at [601, 437] on div "Submit" at bounding box center [597, 432] width 37 height 11
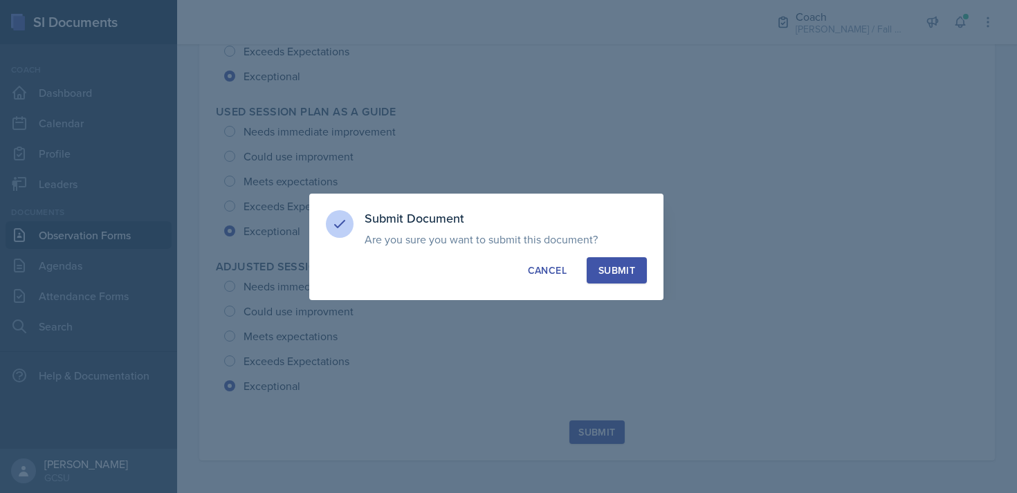
click at [623, 277] on div "Submit" at bounding box center [617, 271] width 37 height 14
radio input "true"
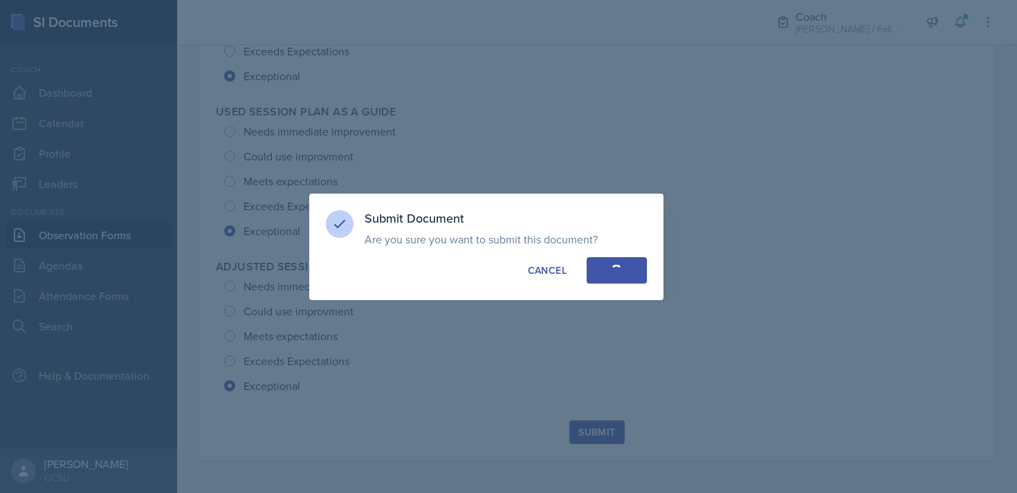
radio input "true"
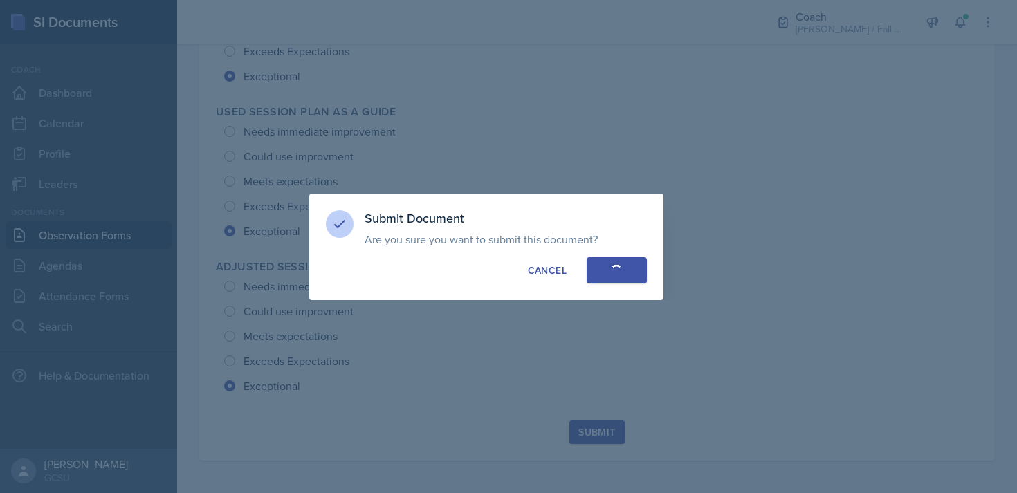
radio input "true"
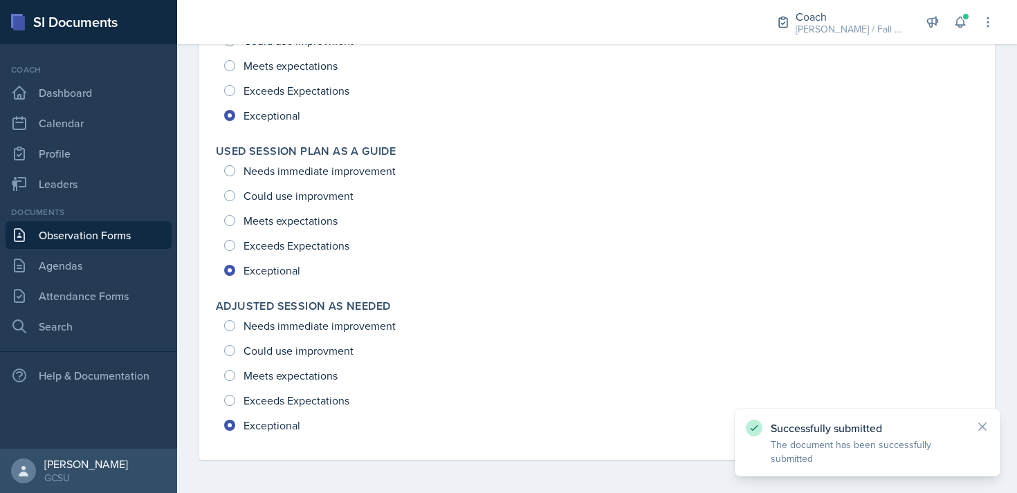
scroll to position [2127, 0]
